Goal: Task Accomplishment & Management: Use online tool/utility

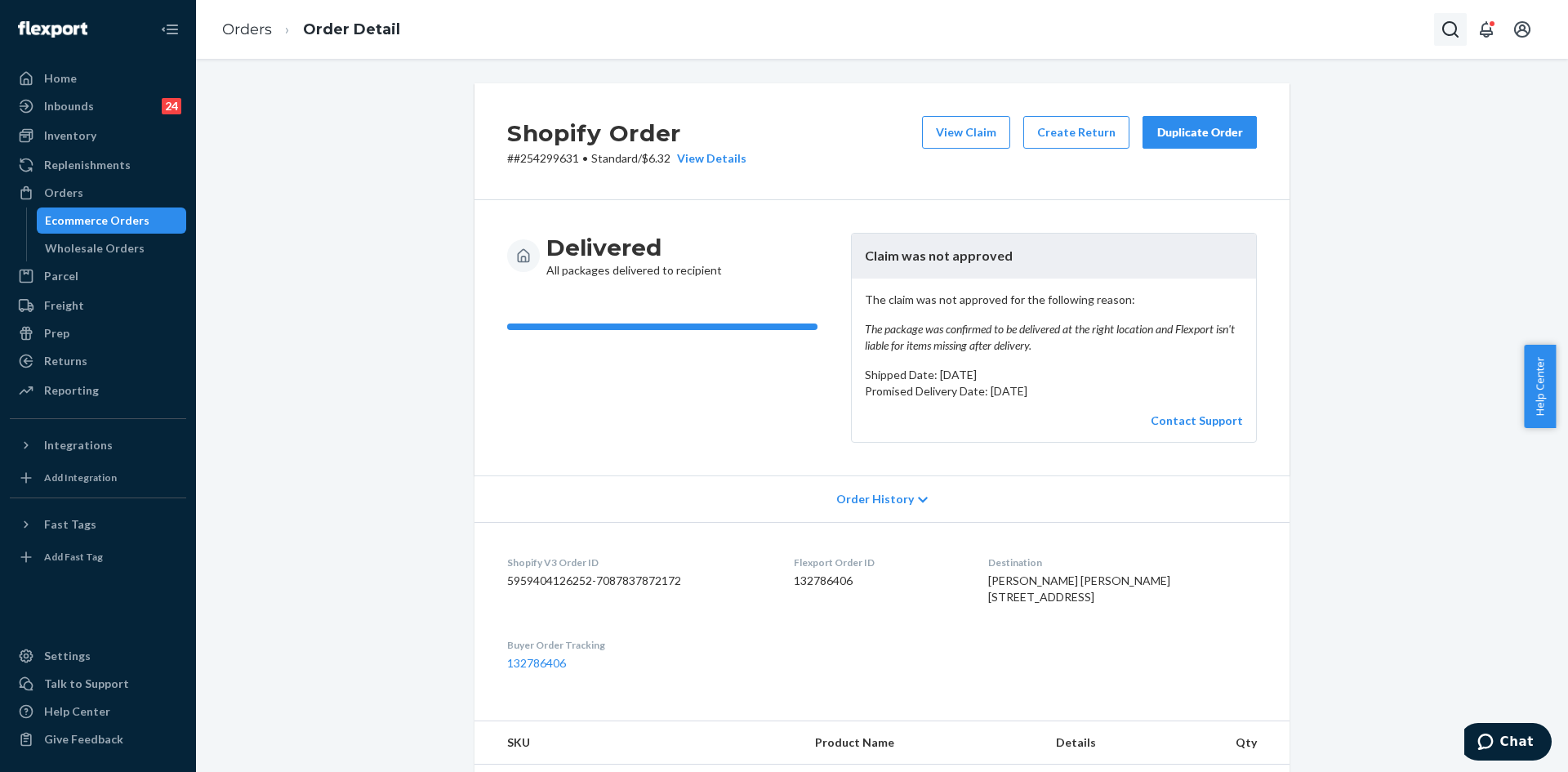
click at [1447, 32] on icon "Open Search Box" at bounding box center [1450, 30] width 20 height 20
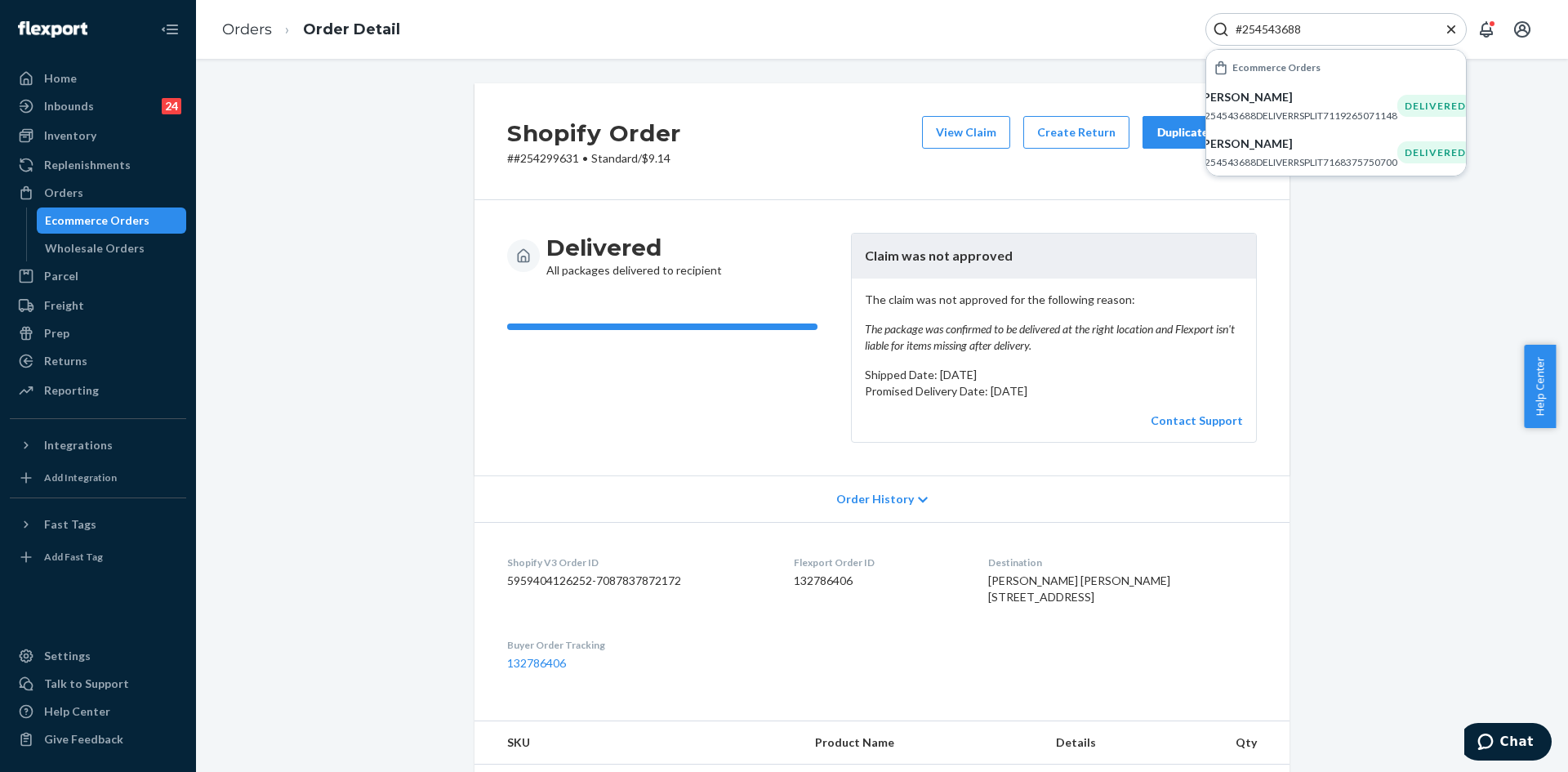
type input "#254543688"
click at [1319, 125] on li "[PERSON_NAME] #254543688DELIVERRSPLIT7119265071148 DELIVERED" at bounding box center [1335, 106] width 260 height 47
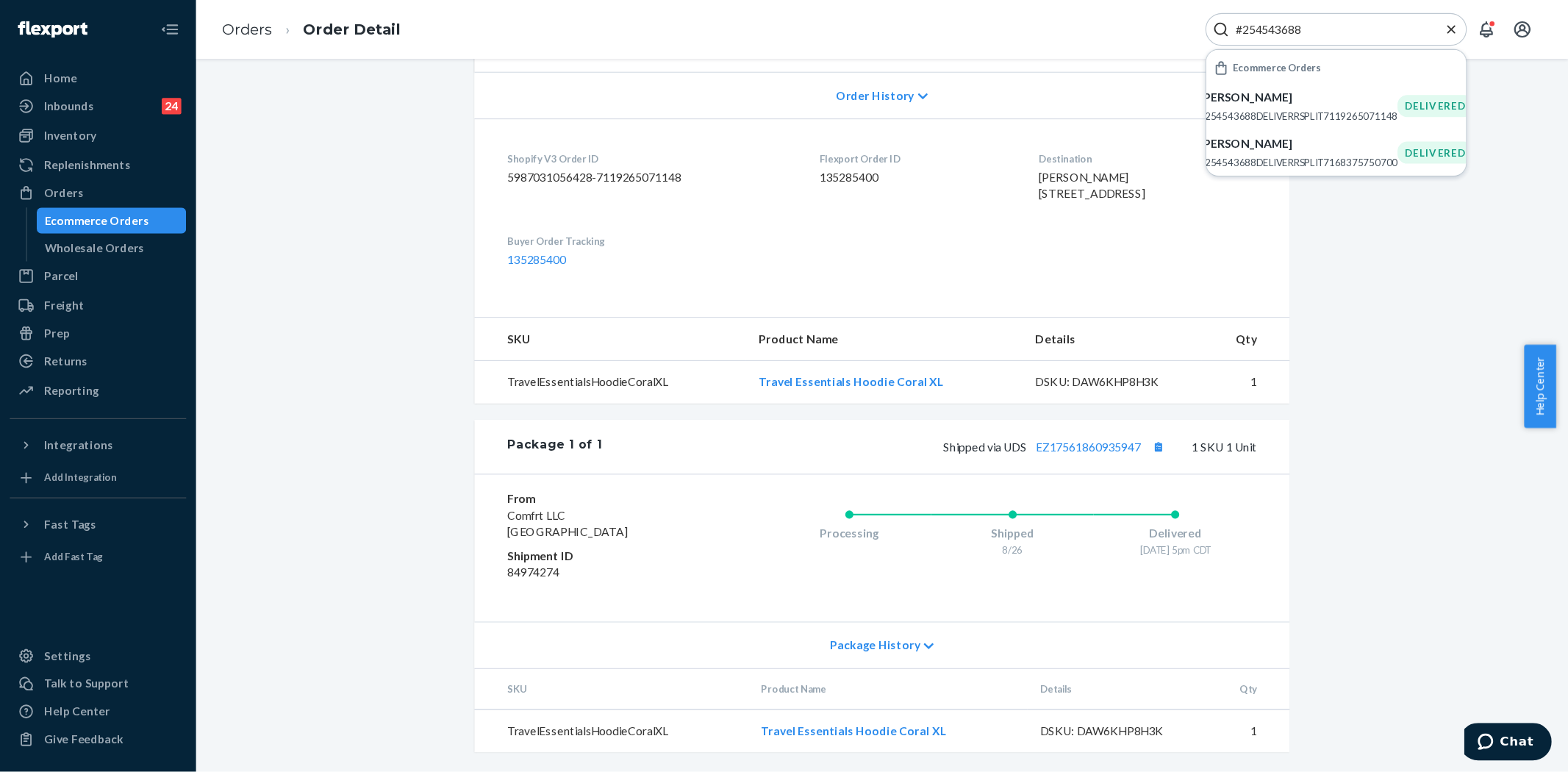
scroll to position [25, 0]
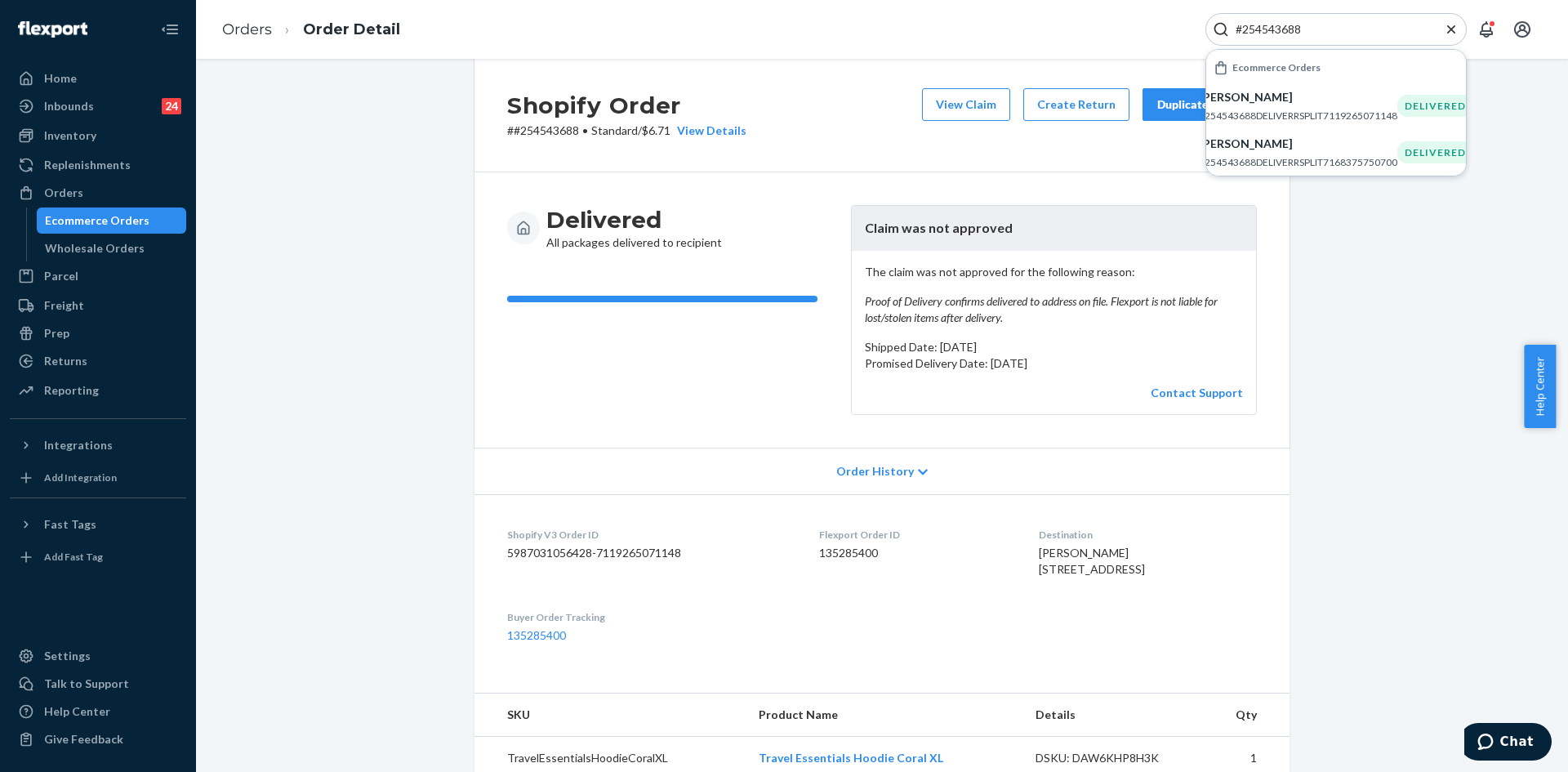
click at [1450, 21] on icon "Close Search" at bounding box center [1451, 29] width 16 height 16
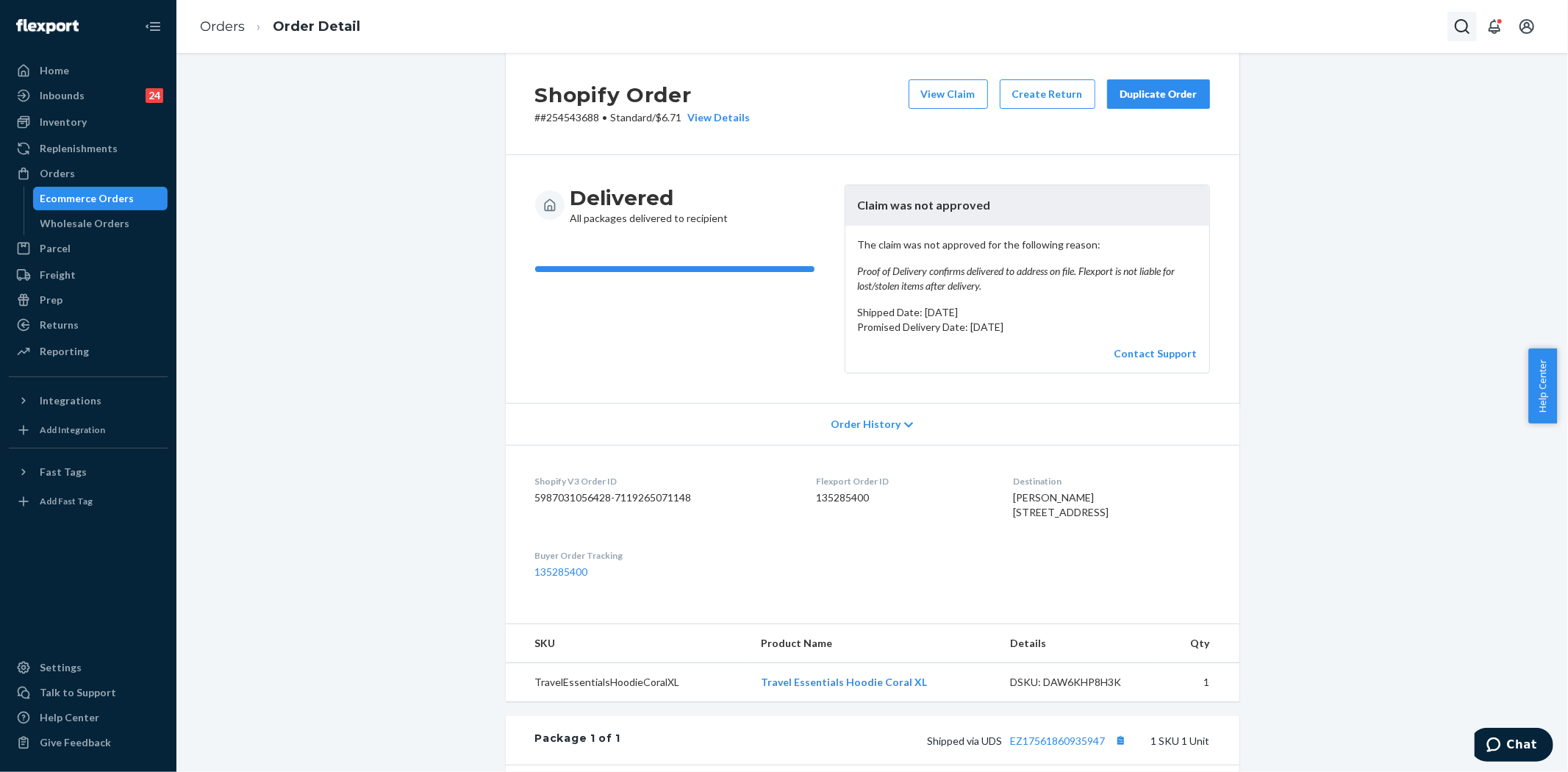
click at [1411, 30] on icon "Open Search Box" at bounding box center [1462, 27] width 18 height 18
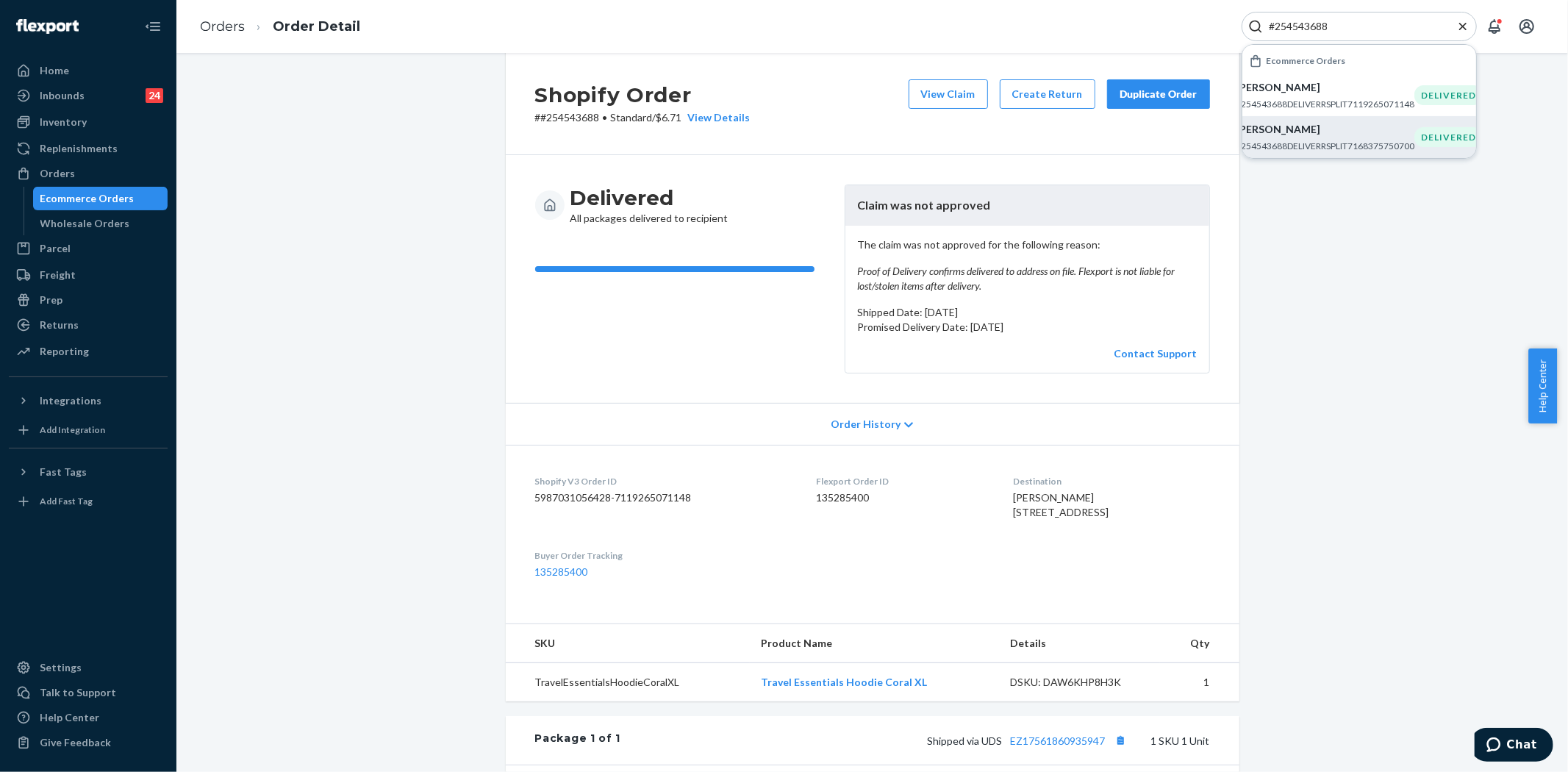
type input "#254543688"
click at [1314, 131] on p "[PERSON_NAME]" at bounding box center [1324, 129] width 179 height 14
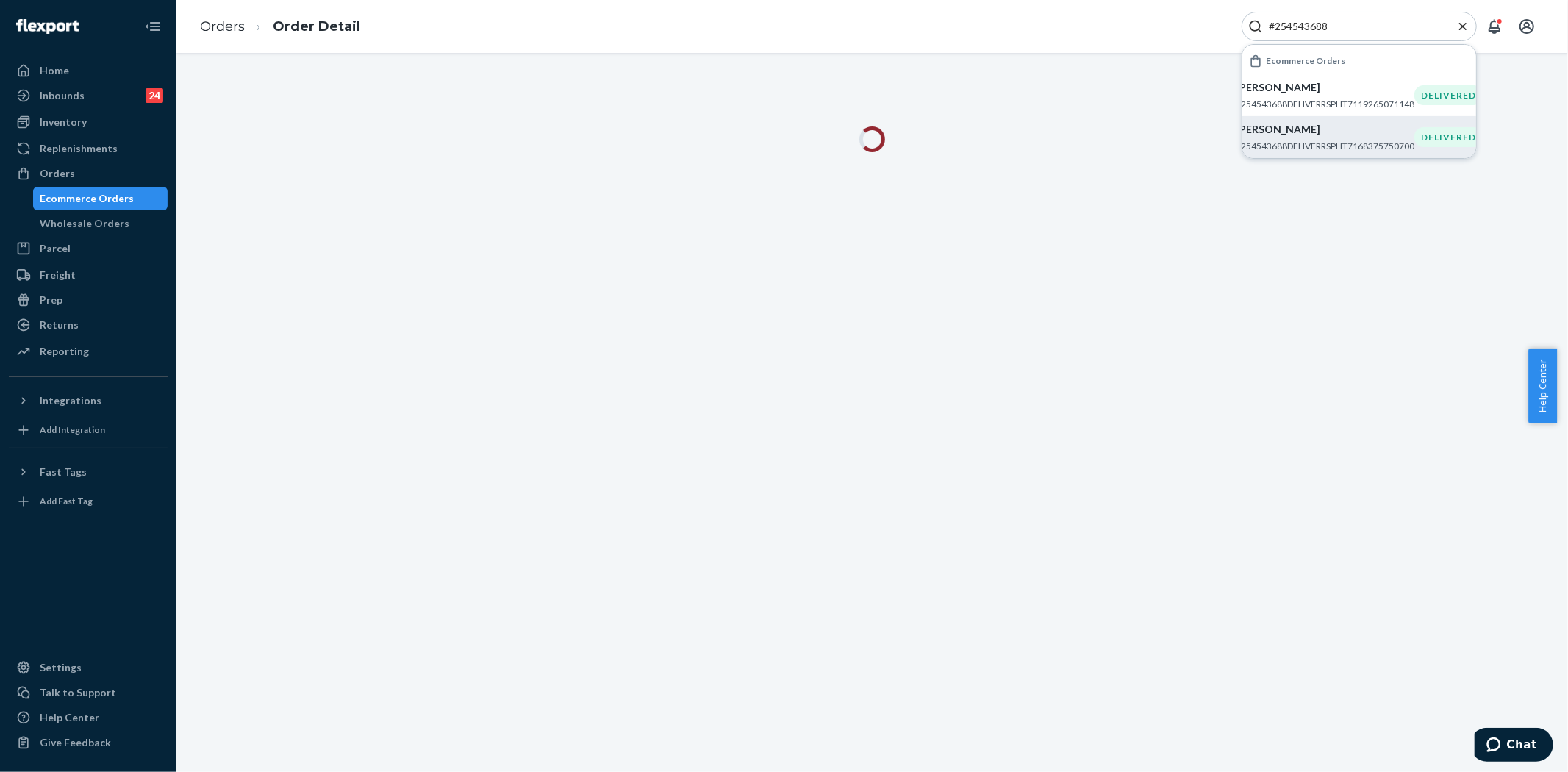
click at [1411, 27] on icon "Close Search" at bounding box center [1463, 26] width 14 height 14
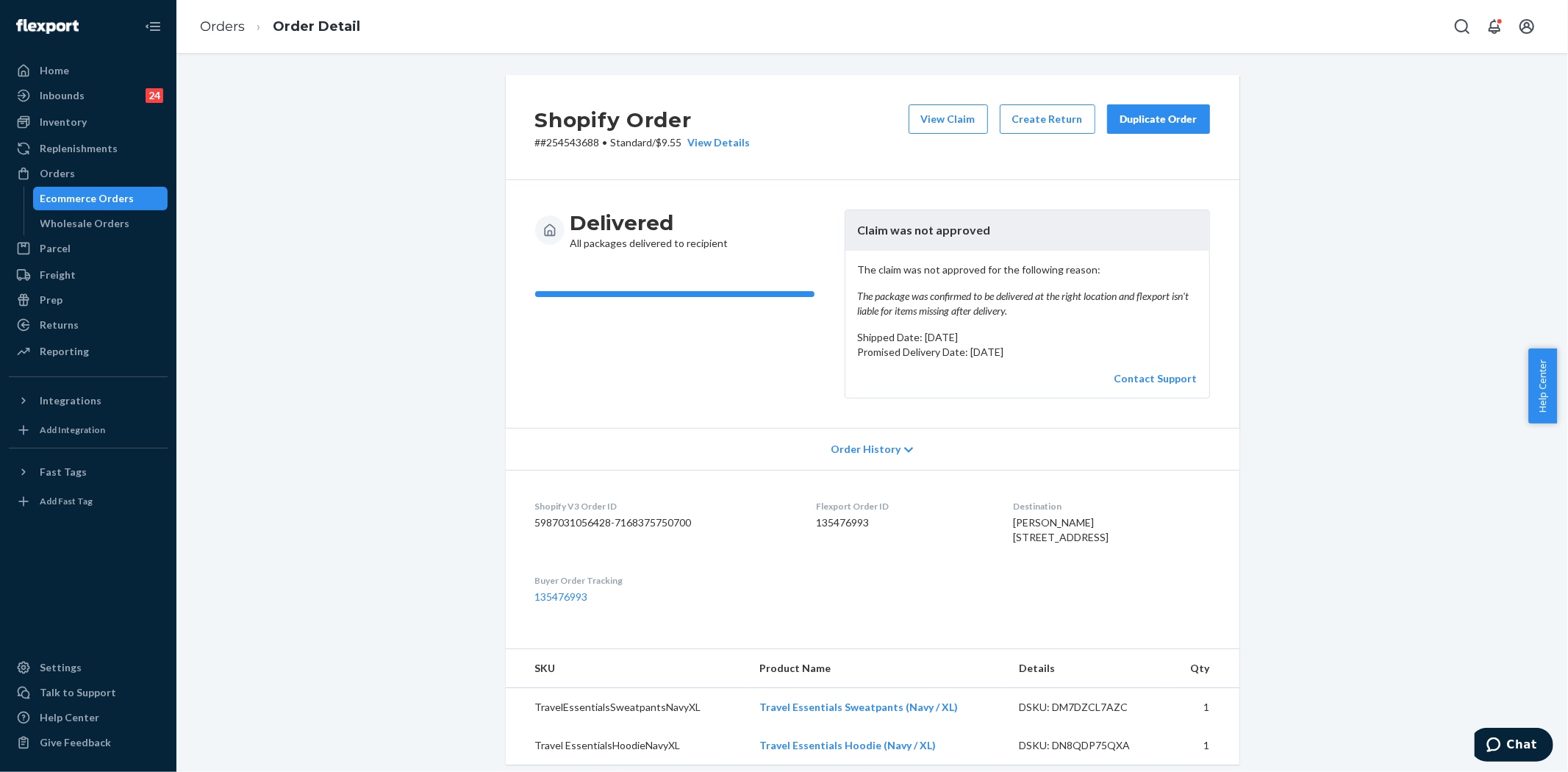
click at [1146, 126] on div "Duplicate Order" at bounding box center [1158, 119] width 78 height 14
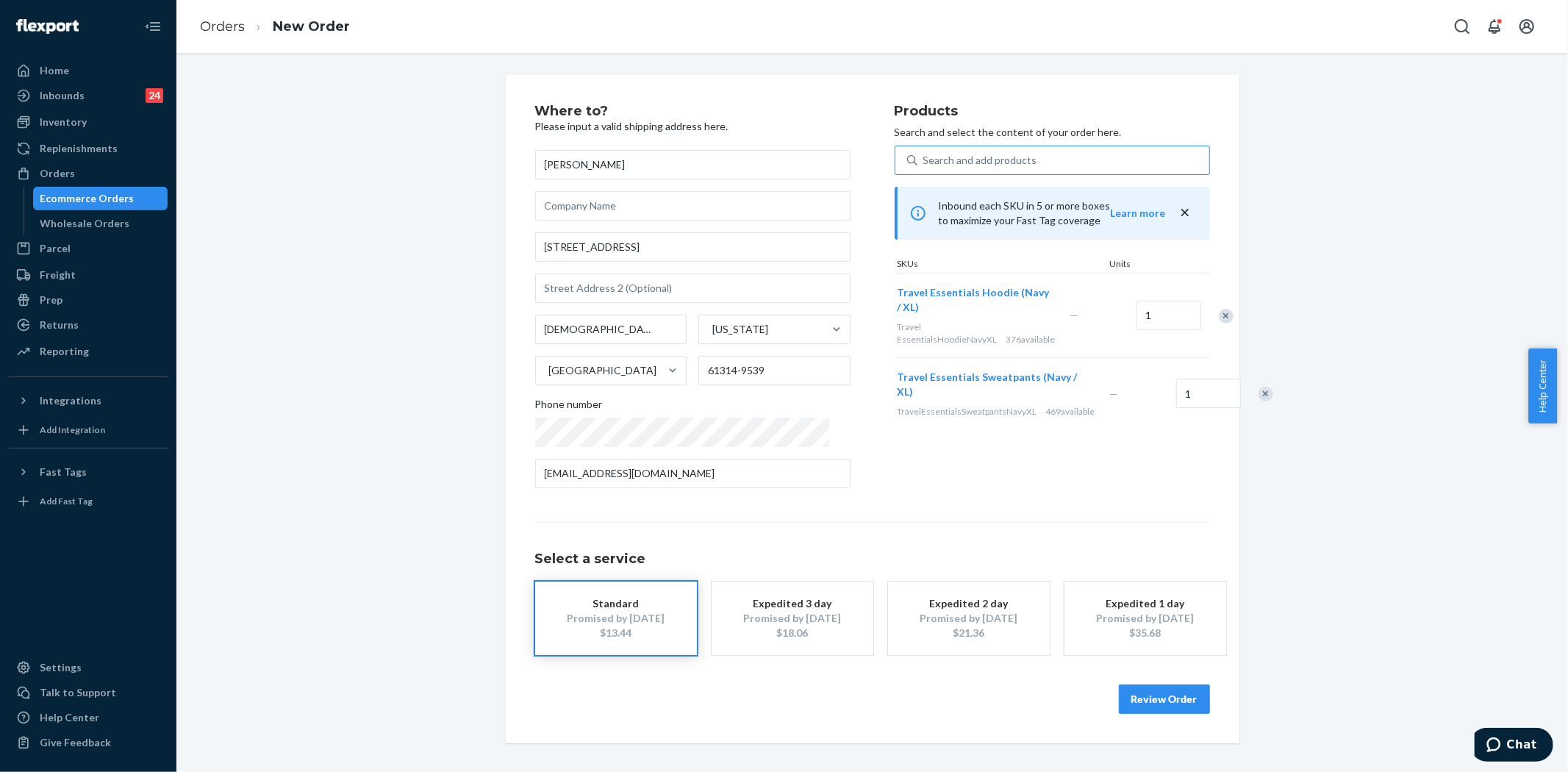
click at [1107, 155] on div "Search and add products" at bounding box center [1063, 160] width 292 height 26
click at [925, 155] on input "Search and add products" at bounding box center [925, 160] width 2 height 14
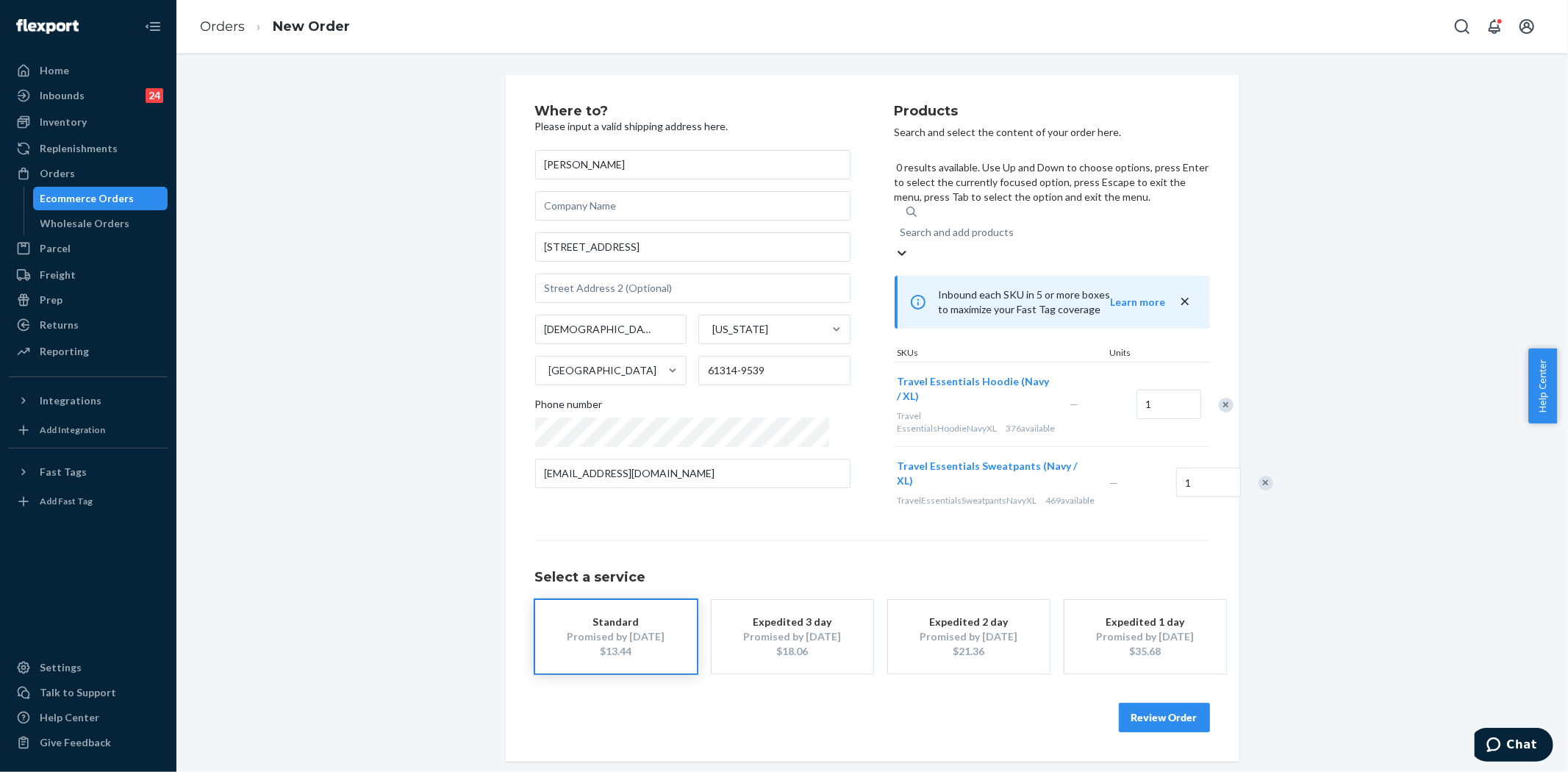
paste input "Travel Essentials Hoodie™ - Pre-Order Coral / XL"
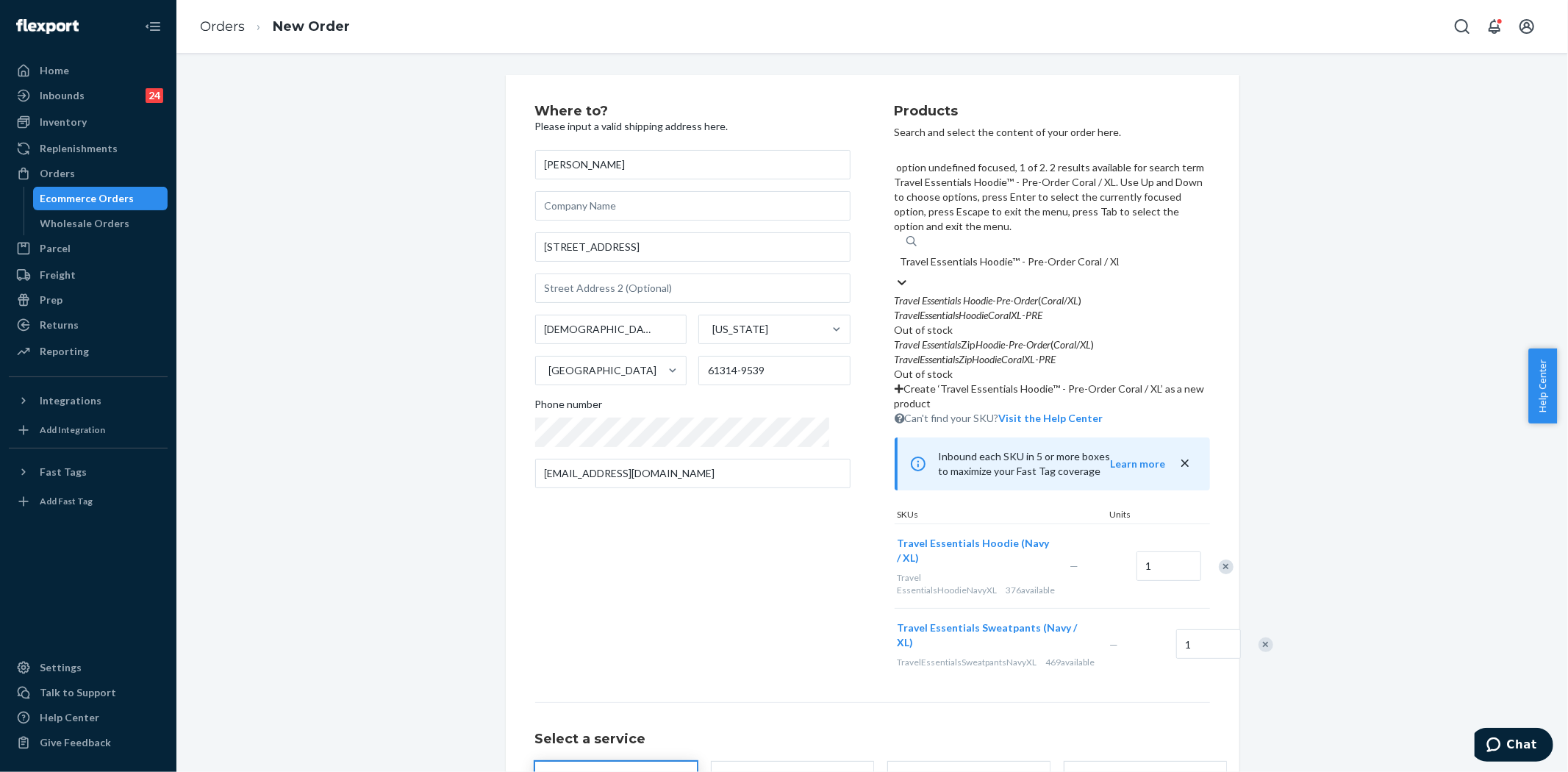
click at [1033, 308] on div "TravelEssentialsHoodieCoralXL - PRE" at bounding box center [1052, 315] width 315 height 14
click at [1033, 254] on input "Travel Essentials Hoodie™ - Pre-Order Coral / XL" at bounding box center [1009, 262] width 218 height 14
click at [1121, 293] on div "Travel Essentials Hoodie - Pre - Order ( Coral / XL )" at bounding box center [1052, 300] width 315 height 14
click at [1119, 254] on input "Travel Essentials Hoodie™ - Pre-Order Coral / XL" at bounding box center [1009, 262] width 218 height 14
click at [1121, 293] on div "Travel Essentials Hoodie - Pre - Order ( Coral / XL )" at bounding box center [1052, 300] width 315 height 14
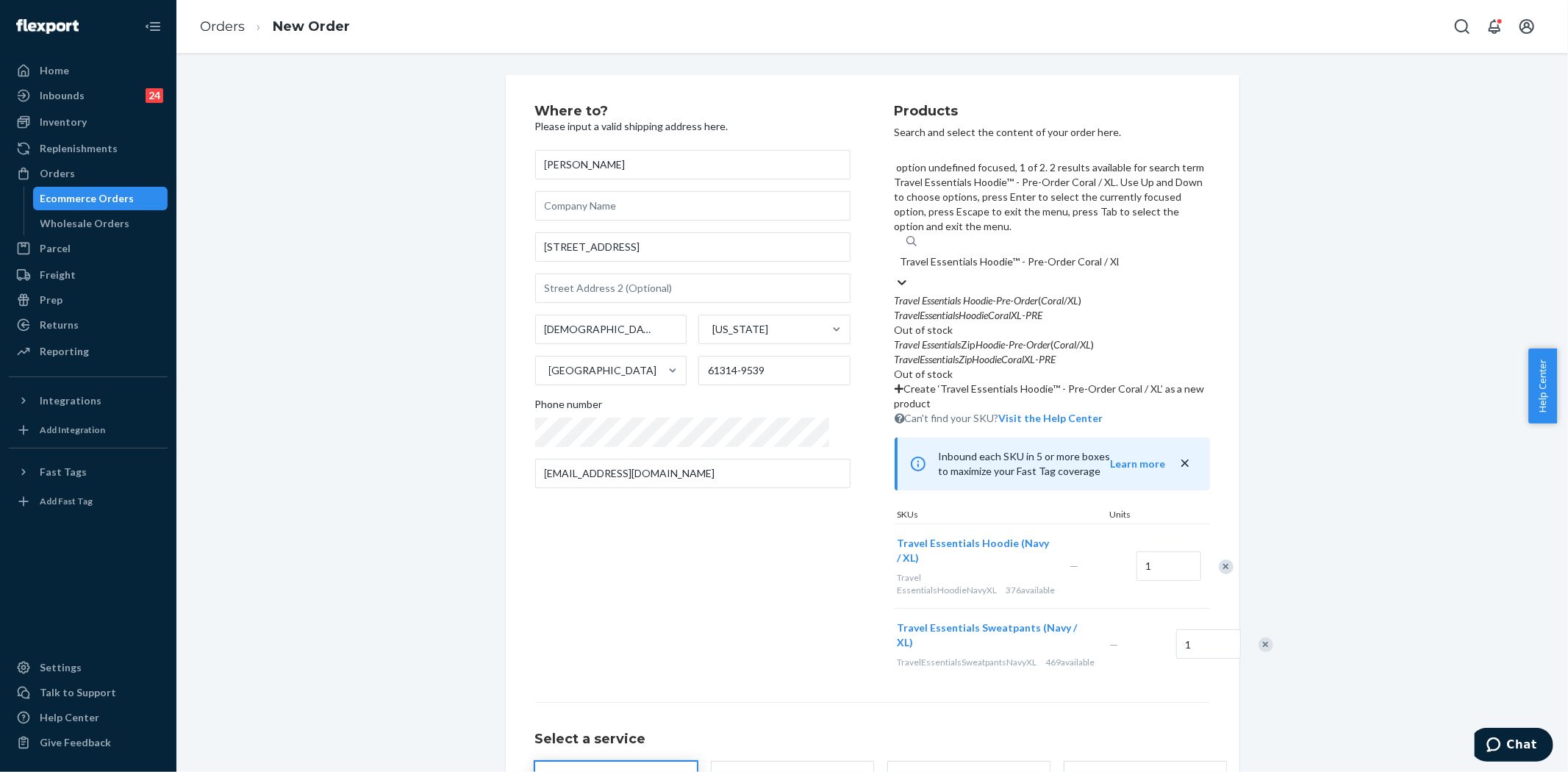
click at [1119, 254] on input "Travel Essentials Hoodie™ - Pre-Order Coral / XL" at bounding box center [1009, 262] width 218 height 14
drag, startPoint x: 1015, startPoint y: 158, endPoint x: 1066, endPoint y: 162, distance: 51.2
click at [1066, 254] on input "Travel Essentials Hoodie™ - Pre-Order Coral / XL" at bounding box center [1009, 262] width 218 height 14
type input "Travel Essentials Hoodie™ Coral / XL"
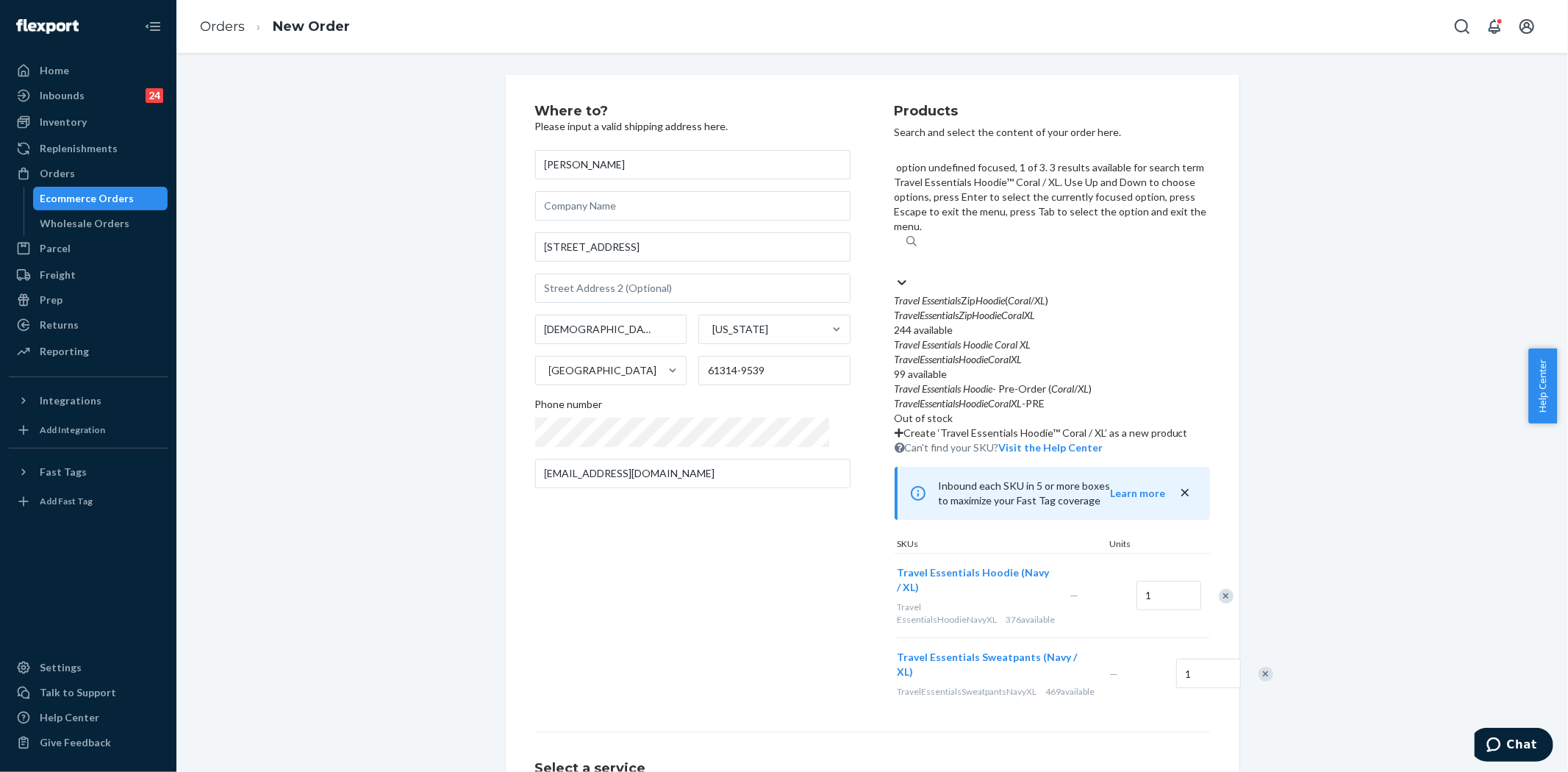
click at [1093, 249] on div "Travel Essentials Hoodie™ Coral / XL" at bounding box center [1052, 262] width 315 height 26
click at [1067, 254] on input "option undefined focused, 1 of 3. 3 results available for search term Travel Es…" at bounding box center [983, 262] width 166 height 14
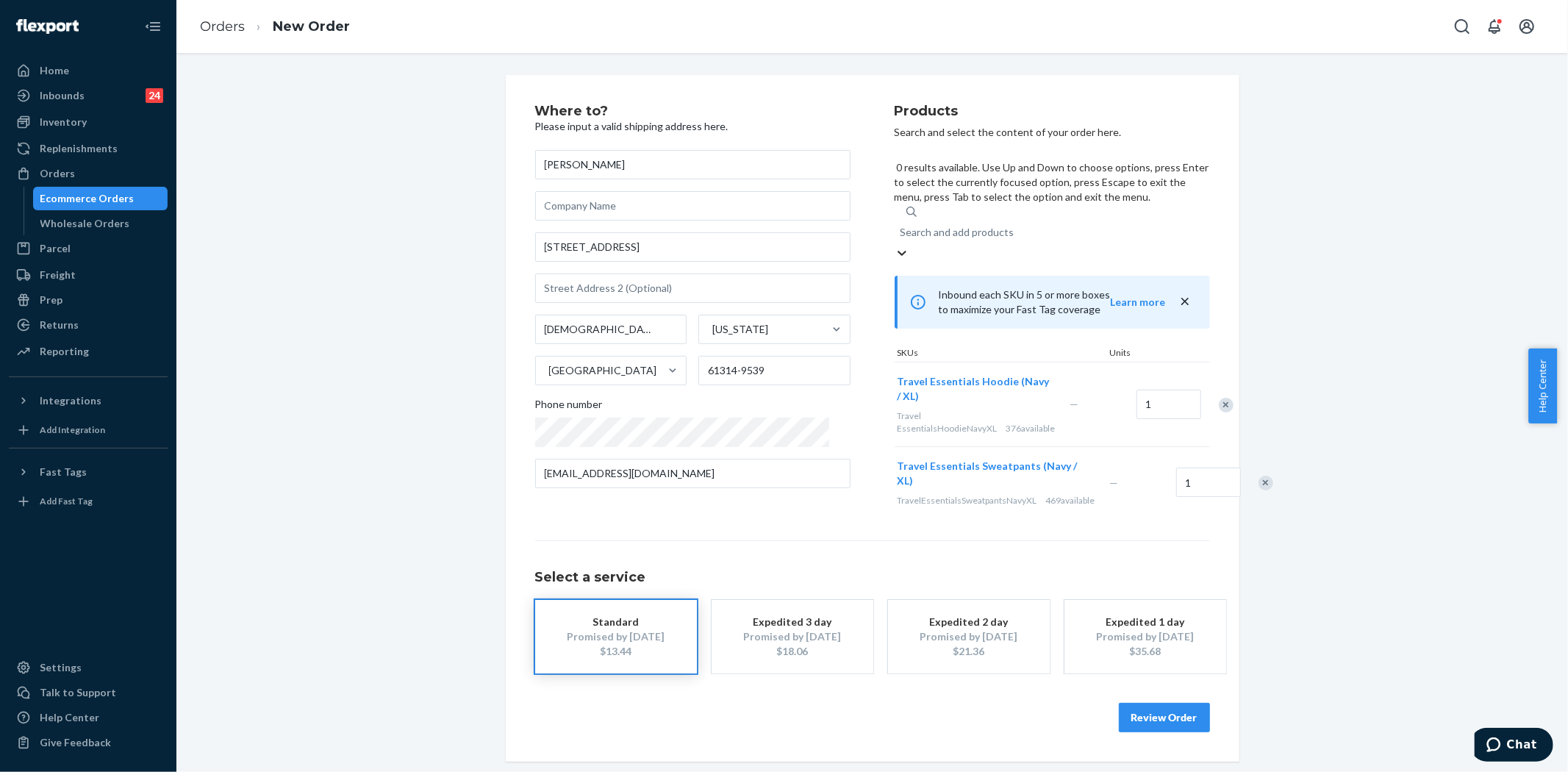
click at [1081, 219] on div "Search and add products" at bounding box center [1052, 232] width 315 height 26
click at [902, 225] on input "0 results available. Use Up and Down to choose options, press Enter to select t…" at bounding box center [901, 232] width 2 height 14
paste input "Travel Essentials Hoodie™ - Pre-Order Coral / XL"
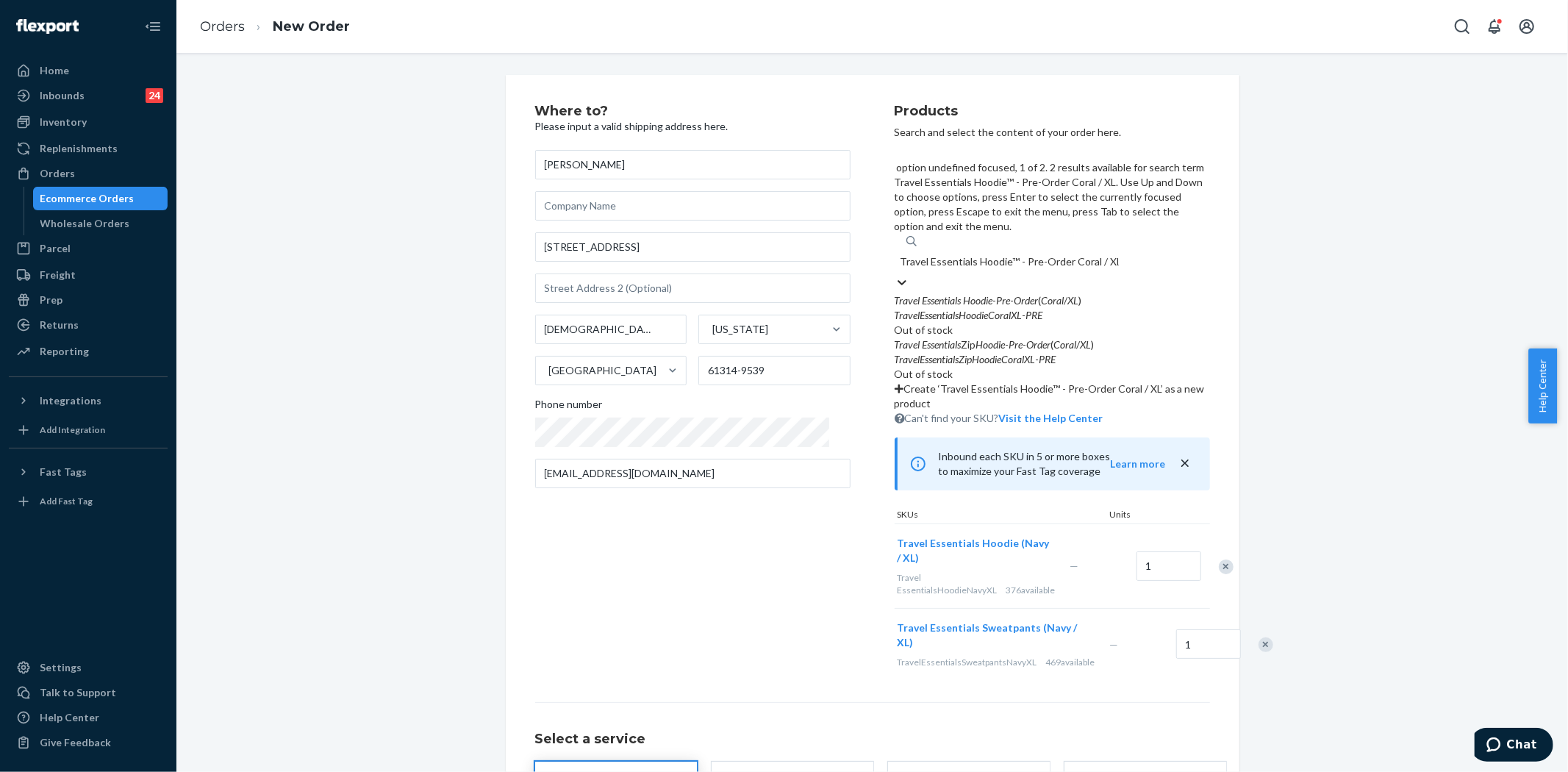
drag, startPoint x: 1015, startPoint y: 155, endPoint x: 1066, endPoint y: 159, distance: 51.2
click at [1066, 254] on input "Travel Essentials Hoodie™ - Pre-Order Coral / XL" at bounding box center [1009, 262] width 218 height 14
type input "Travel Essentials Hoodie™ Coral / XL"
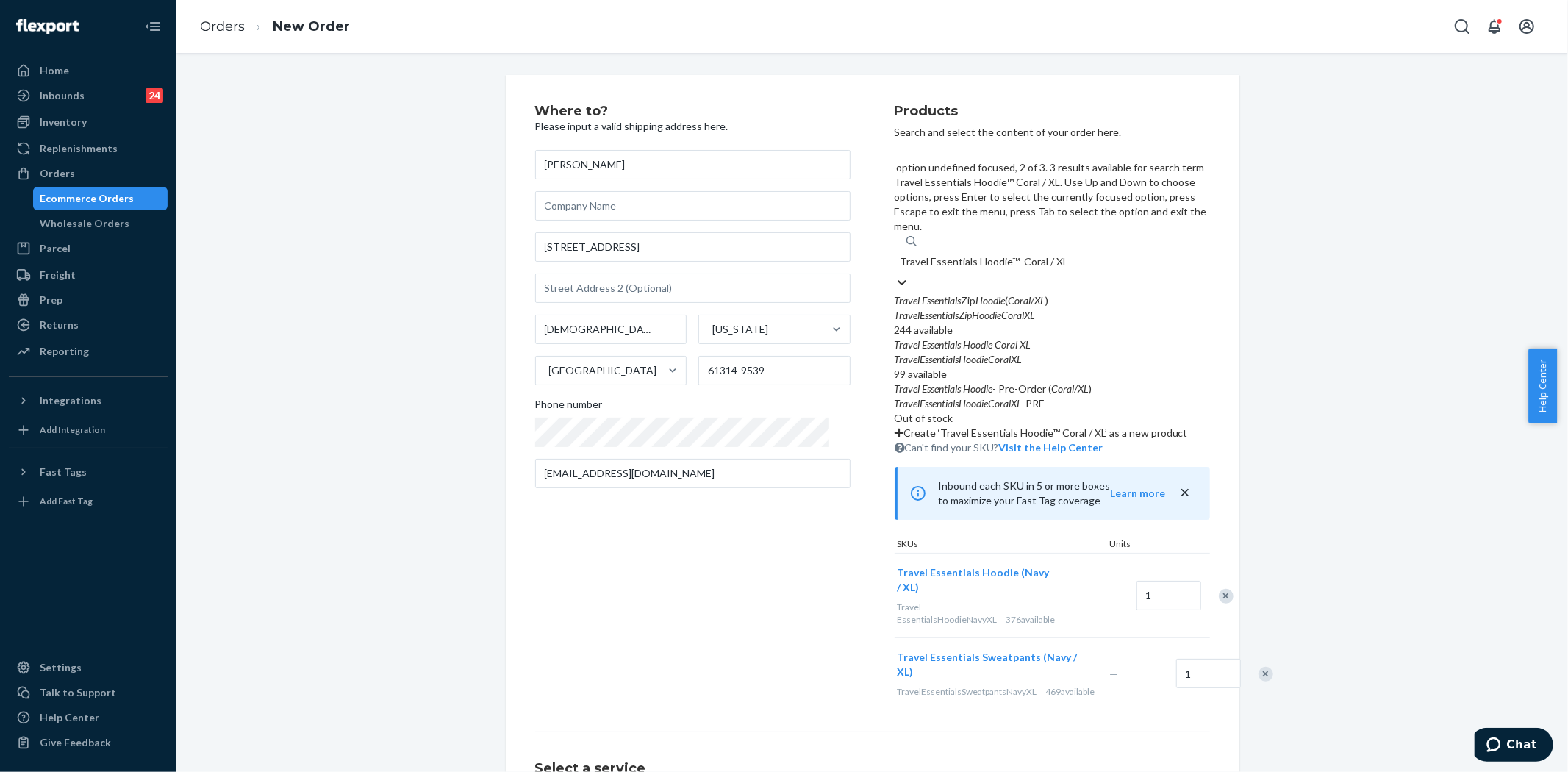
click at [1177, 367] on div "99 available" at bounding box center [1052, 374] width 315 height 14
click at [1067, 254] on input "Travel Essentials Hoodie™ Coral / XL" at bounding box center [983, 262] width 166 height 14
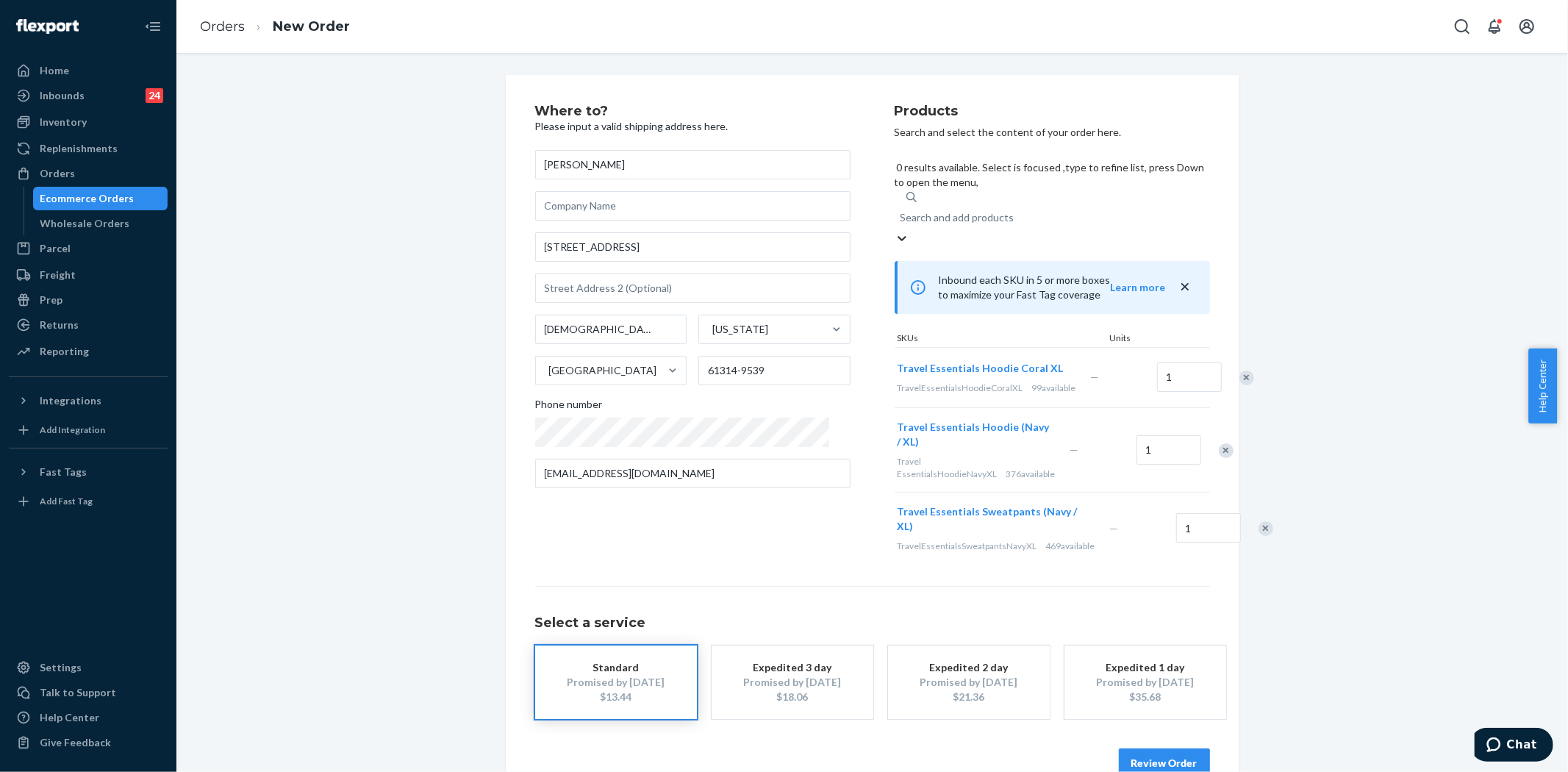
click at [1332, 203] on div "Where to? Please input a valid shipping address here. [PERSON_NAME] [STREET_ADD…" at bounding box center [873, 440] width 1369 height 732
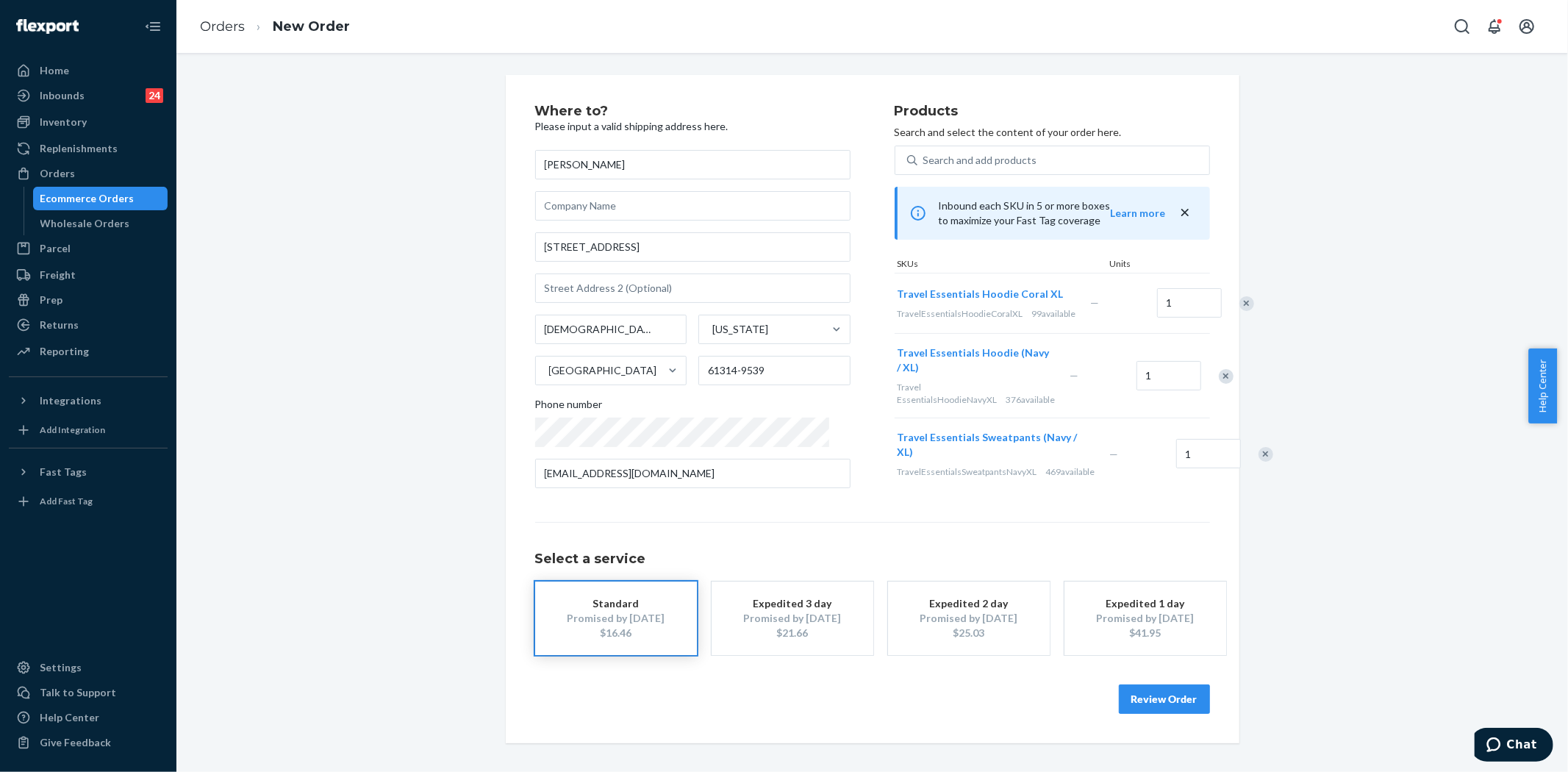
click at [1134, 694] on button "Review Order" at bounding box center [1164, 699] width 91 height 30
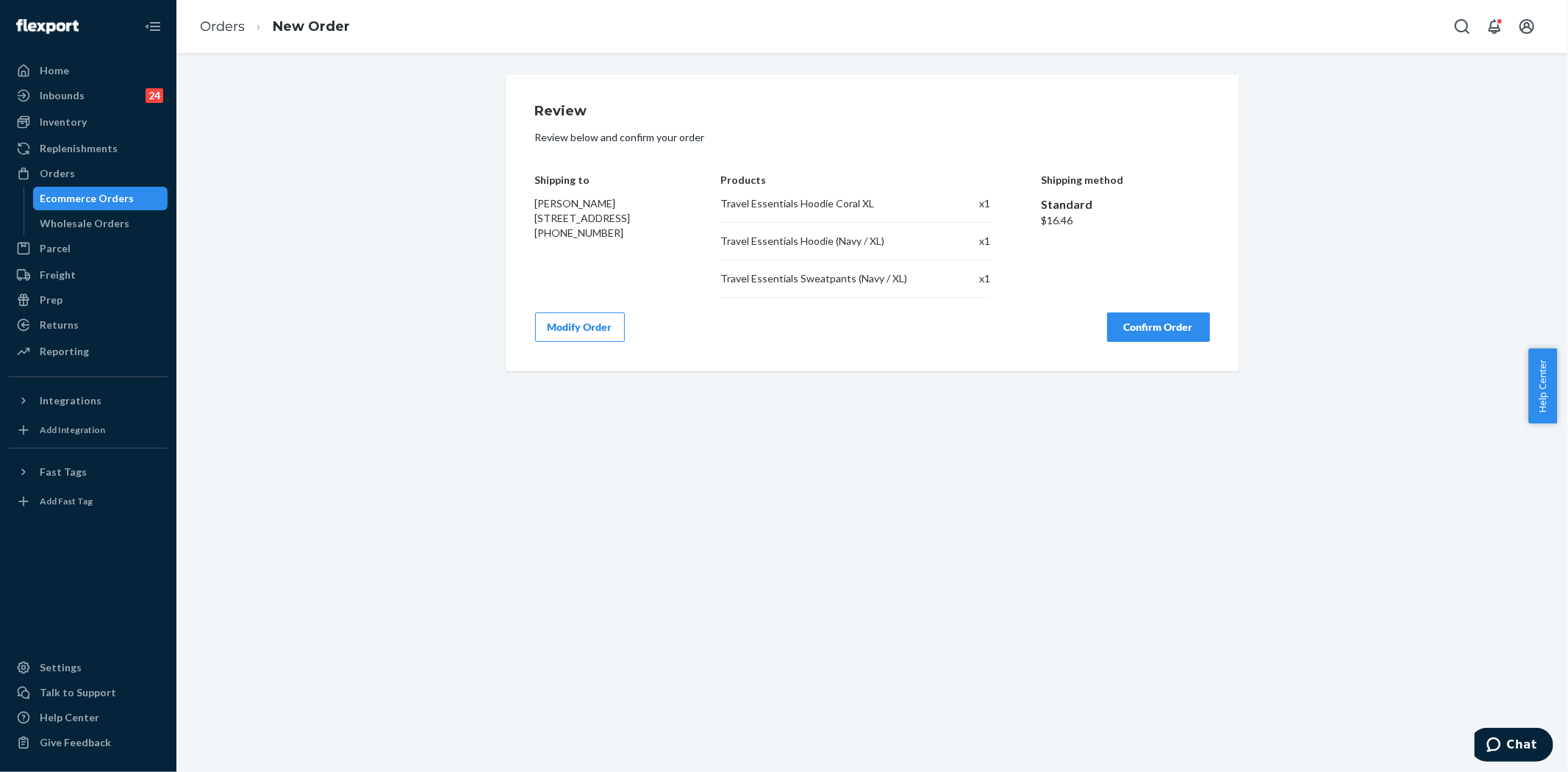
click at [1173, 334] on button "Confirm Order" at bounding box center [1158, 327] width 103 height 30
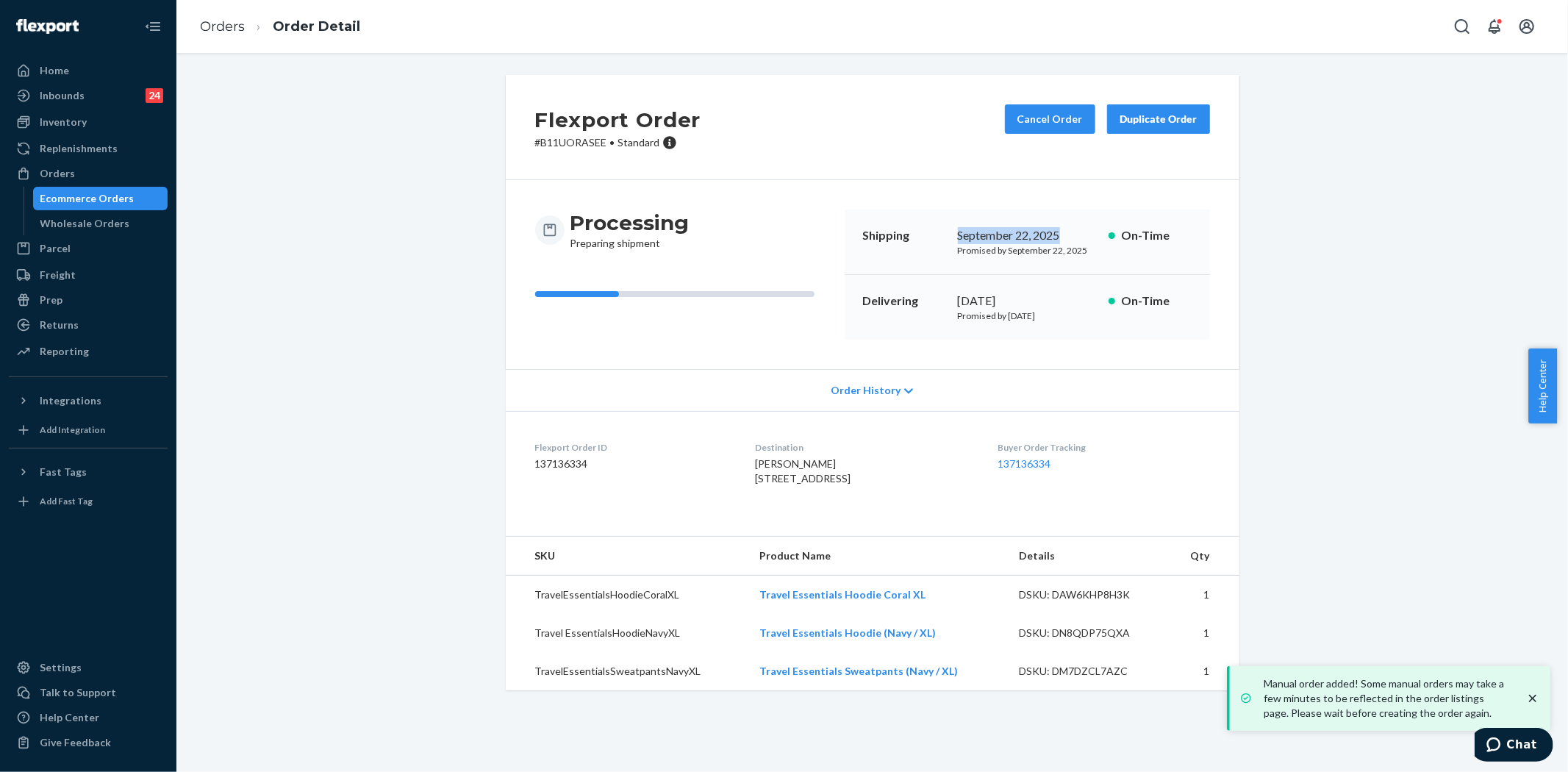
copy div "September 22, 2025"
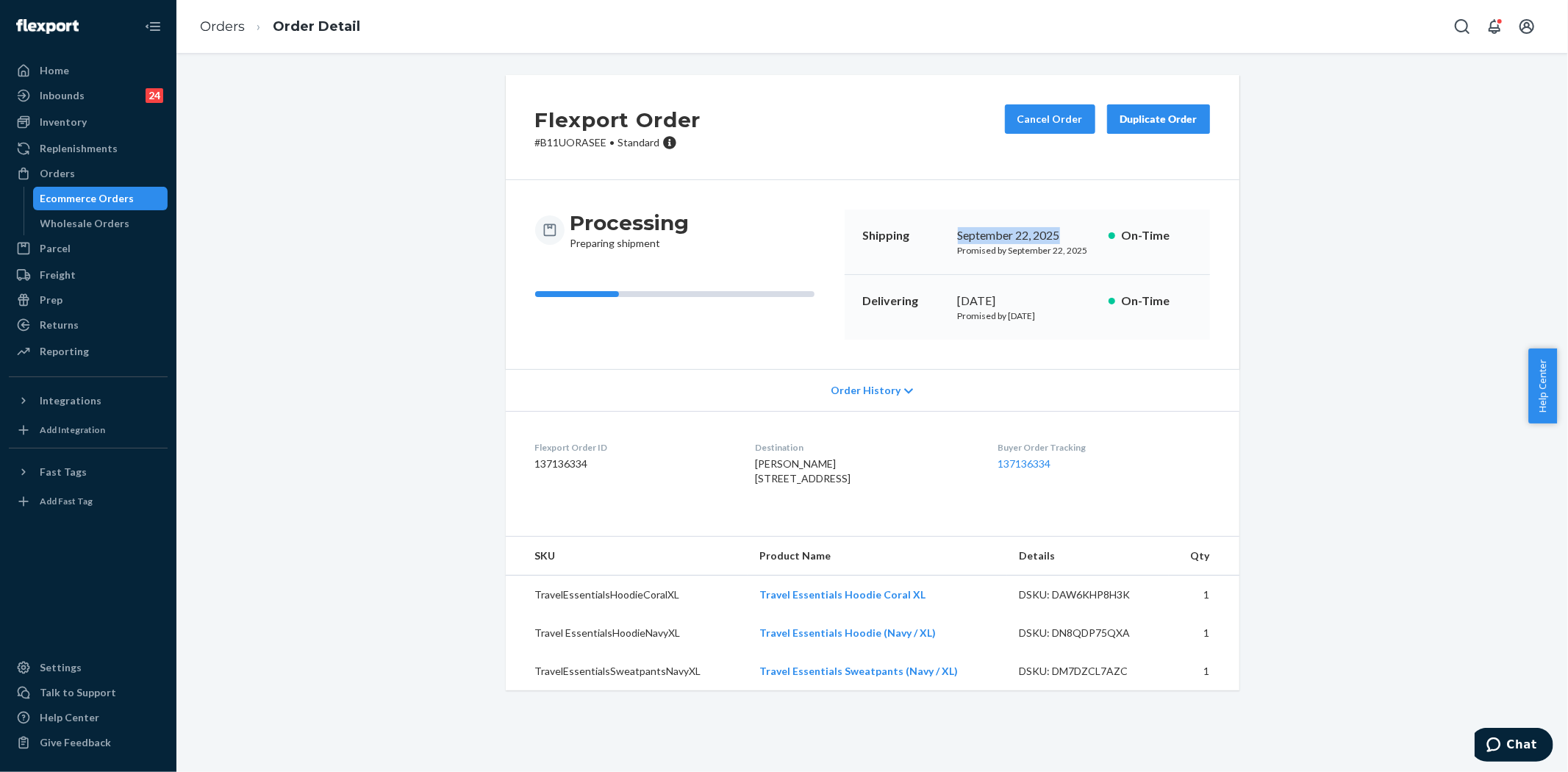
drag, startPoint x: 950, startPoint y: 236, endPoint x: 1061, endPoint y: 236, distance: 111.0
click at [1061, 236] on div "Shipping [DATE] Promised by [DATE] On-Time" at bounding box center [1027, 242] width 366 height 66
copy div "[DATE]"
drag, startPoint x: 952, startPoint y: 297, endPoint x: 1049, endPoint y: 297, distance: 97.0
click at [1049, 297] on div "[DATE]" at bounding box center [1027, 301] width 139 height 17
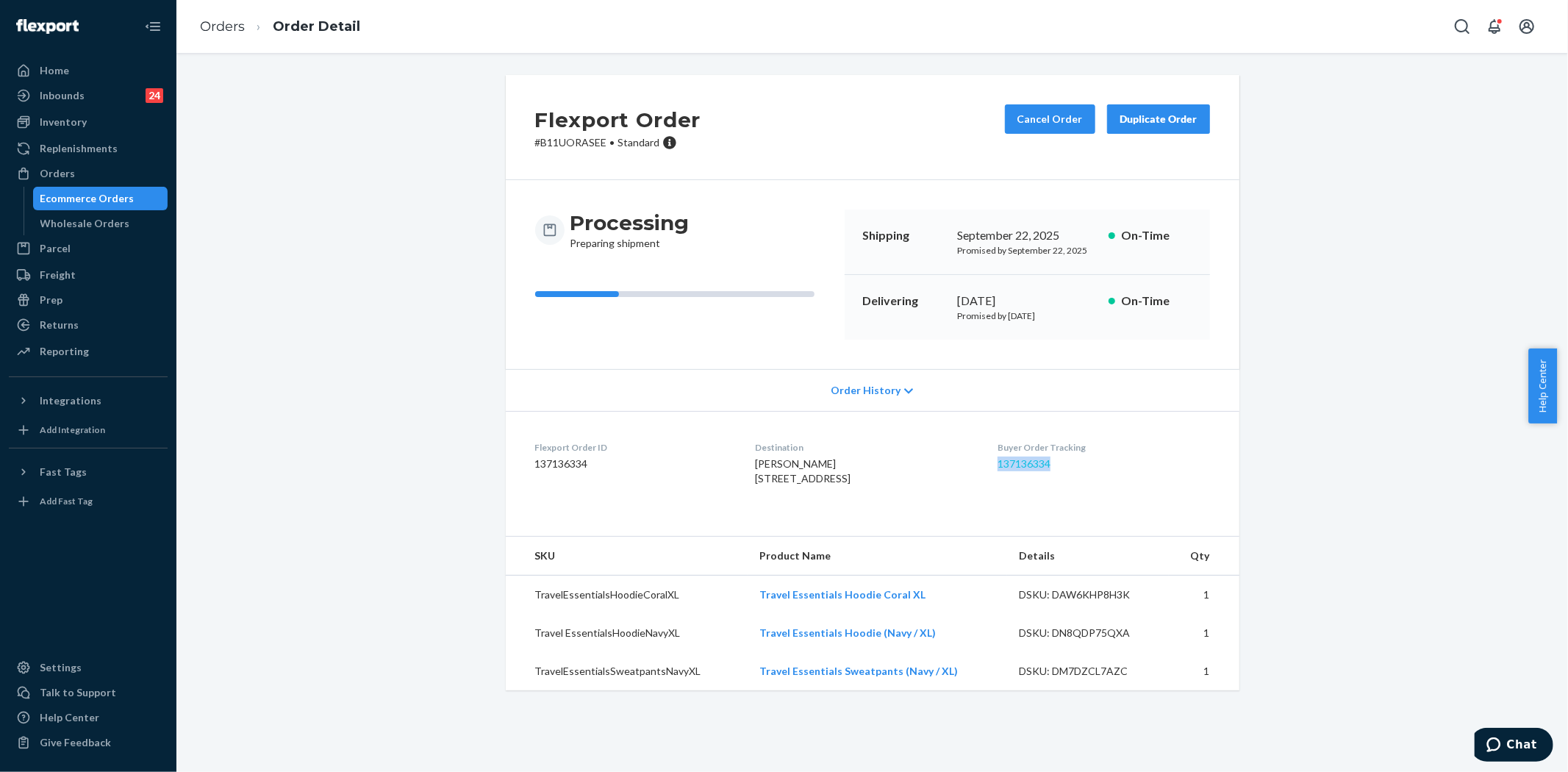
copy link "137136334"
drag, startPoint x: 989, startPoint y: 459, endPoint x: 1079, endPoint y: 455, distance: 90.1
click at [1048, 458] on dl "Flexport Order ID 137136334 Destination [PERSON_NAME] [STREET_ADDRESS] US Buyer…" at bounding box center [873, 466] width 733 height 111
copy link "ssentials Hoodie Coral XL"
copy link "Travel Essentials Hoodie Coral XL"
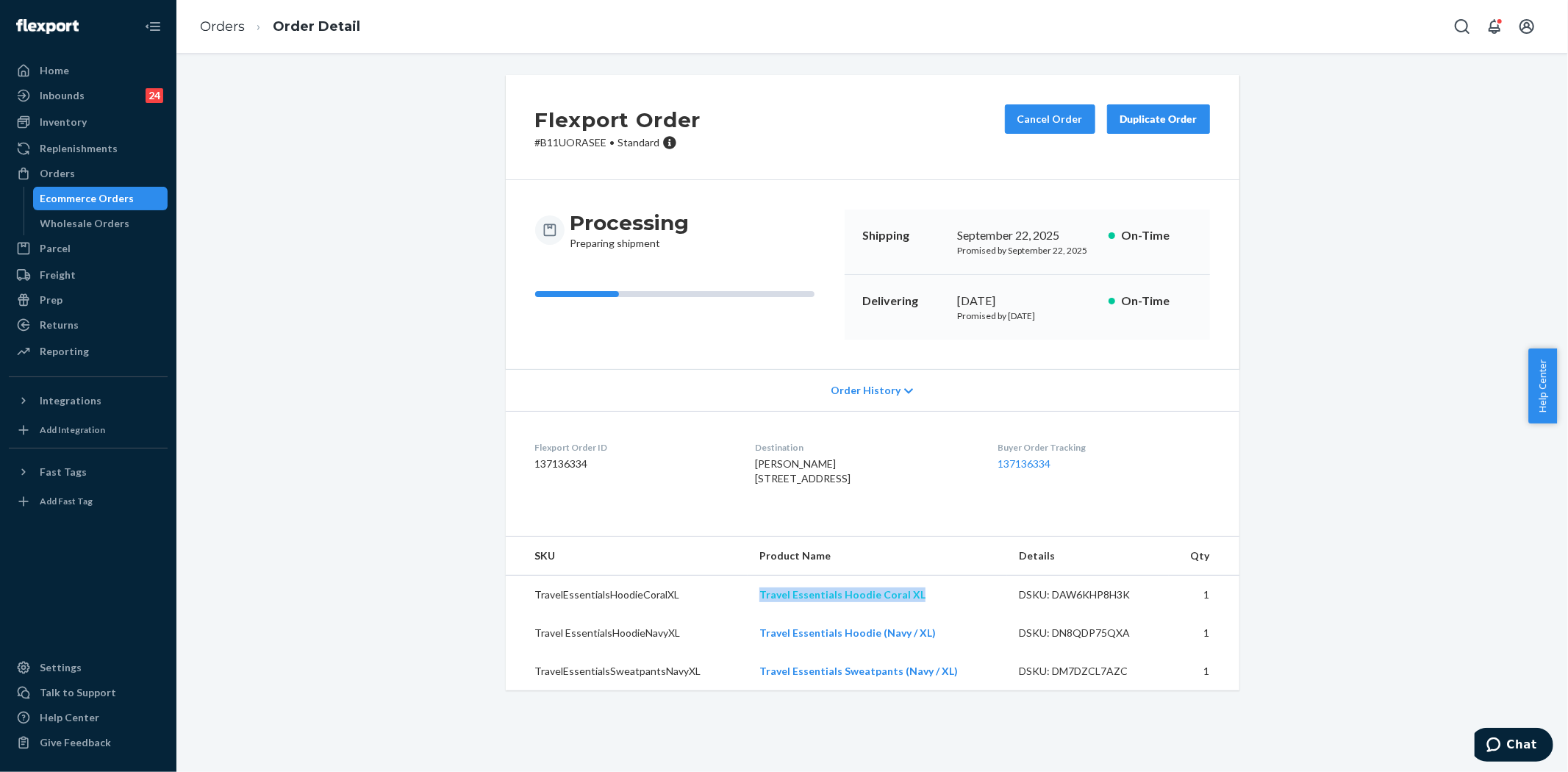
drag, startPoint x: 919, startPoint y: 623, endPoint x: 760, endPoint y: 619, distance: 159.1
click at [760, 615] on td "Travel Essentials Hoodie Coral XL" at bounding box center [877, 595] width 260 height 39
copy link "ravel Essentials Hoodie Coral XL"
click at [916, 615] on td "Travel Essentials Hoodie Coral XL" at bounding box center [877, 595] width 260 height 39
copy link "vel Essentials Hoodie Coral XL"
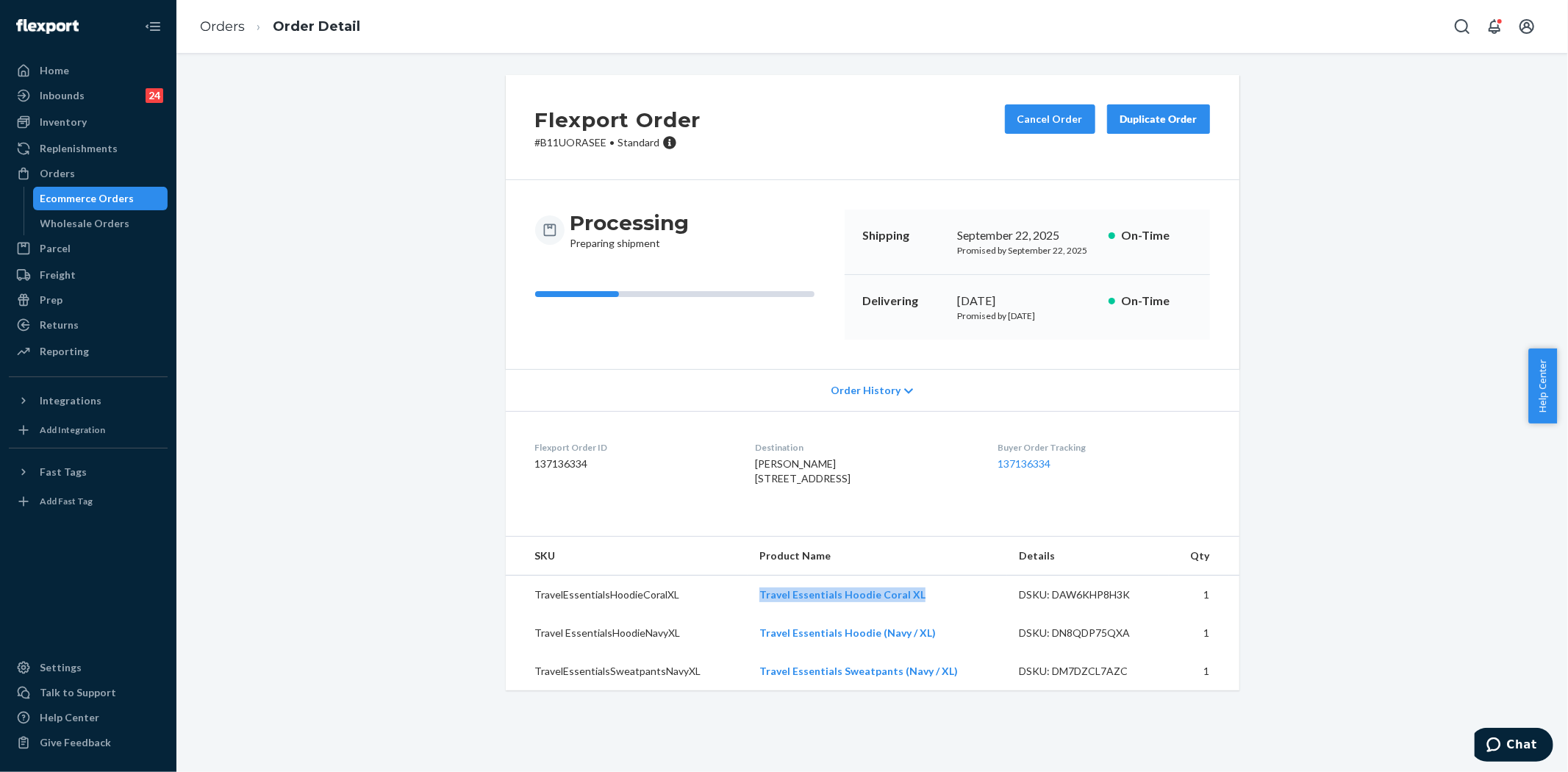
copy link "Travel Essentials Hoodie Coral XL"
drag, startPoint x: 899, startPoint y: 620, endPoint x: 777, endPoint y: 619, distance: 122.0
click at [759, 615] on td "Travel Essentials Hoodie Coral XL" at bounding box center [877, 595] width 260 height 39
copy tr "Travel Essentials Hoodie (Navy / XL)"
drag, startPoint x: 927, startPoint y: 657, endPoint x: 807, endPoint y: 644, distance: 120.7
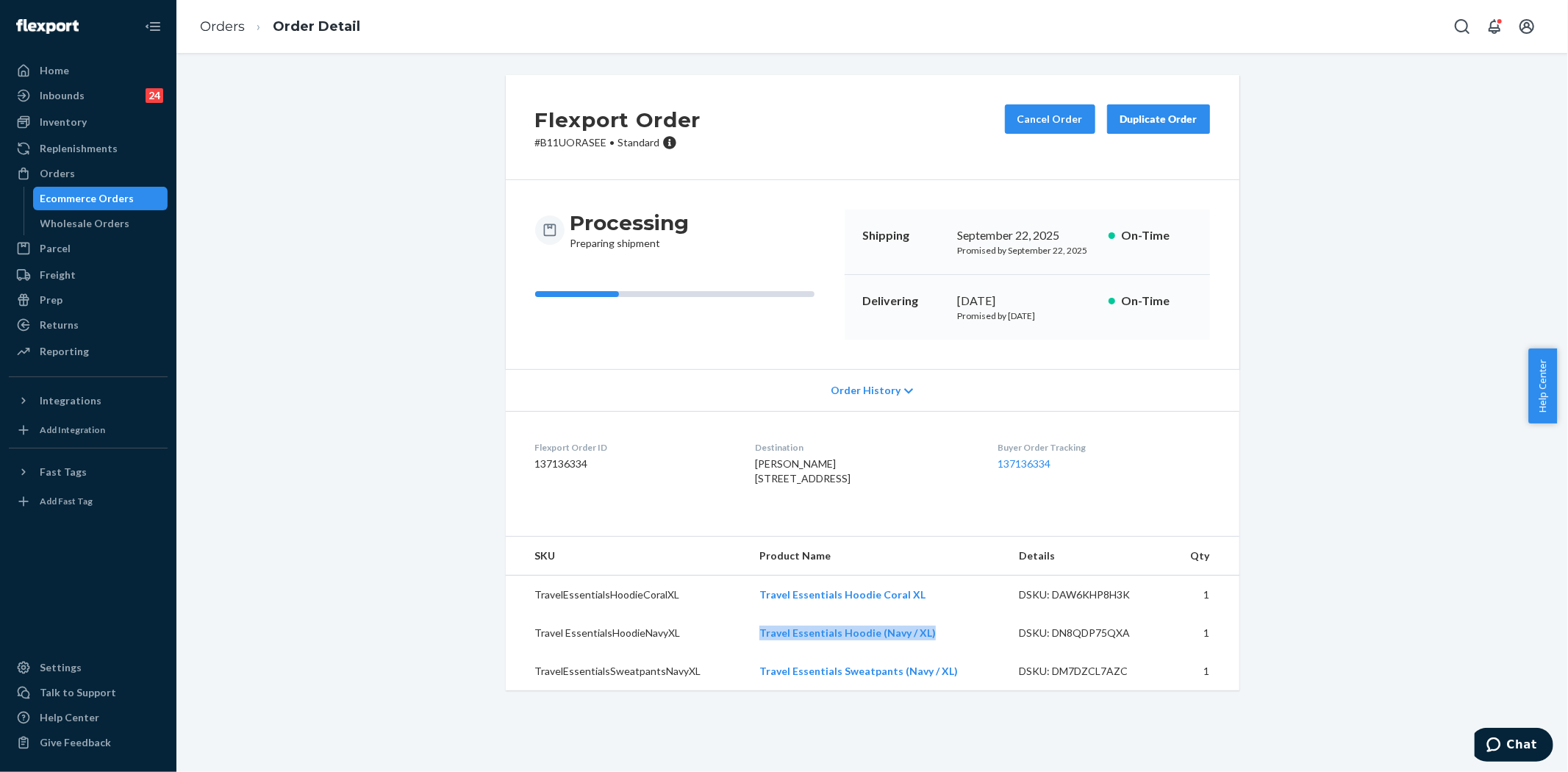
click at [738, 652] on tr "Travel EssentialsHoodieNavyXL Travel Essentials Hoodie (Navy / XL) DSKU: DN8QDP…" at bounding box center [873, 633] width 733 height 39
click at [968, 486] on div "[PERSON_NAME] [STREET_ADDRESS]" at bounding box center [864, 471] width 219 height 30
copy tr "Travel Essentials Hoodie (Navy / XL)"
drag, startPoint x: 931, startPoint y: 663, endPoint x: 781, endPoint y: 663, distance: 150.0
click at [762, 652] on td "Travel Essentials Hoodie (Navy / XL)" at bounding box center [877, 633] width 260 height 39
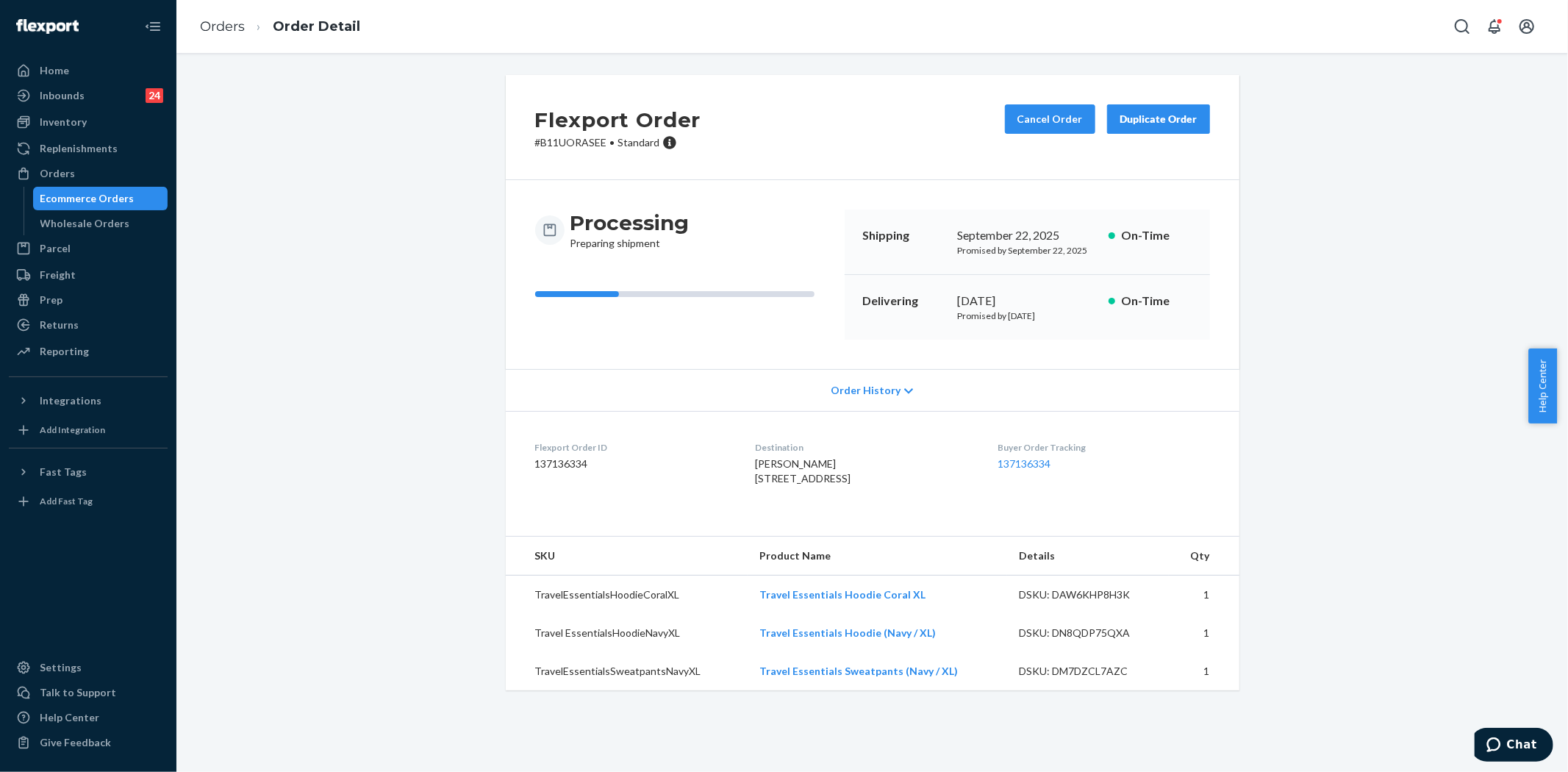
click at [943, 521] on dl "Flexport Order ID 137136334 Destination [PERSON_NAME] [STREET_ADDRESS] US Buyer…" at bounding box center [873, 466] width 733 height 111
drag, startPoint x: 927, startPoint y: 661, endPoint x: 766, endPoint y: 655, distance: 161.1
click at [761, 652] on td "Travel Essentials Hoodie (Navy / XL)" at bounding box center [877, 633] width 260 height 39
drag, startPoint x: 749, startPoint y: 656, endPoint x: 943, endPoint y: 661, distance: 194.1
click at [936, 652] on td "Travel Essentials Hoodie (Navy / XL)" at bounding box center [877, 633] width 260 height 39
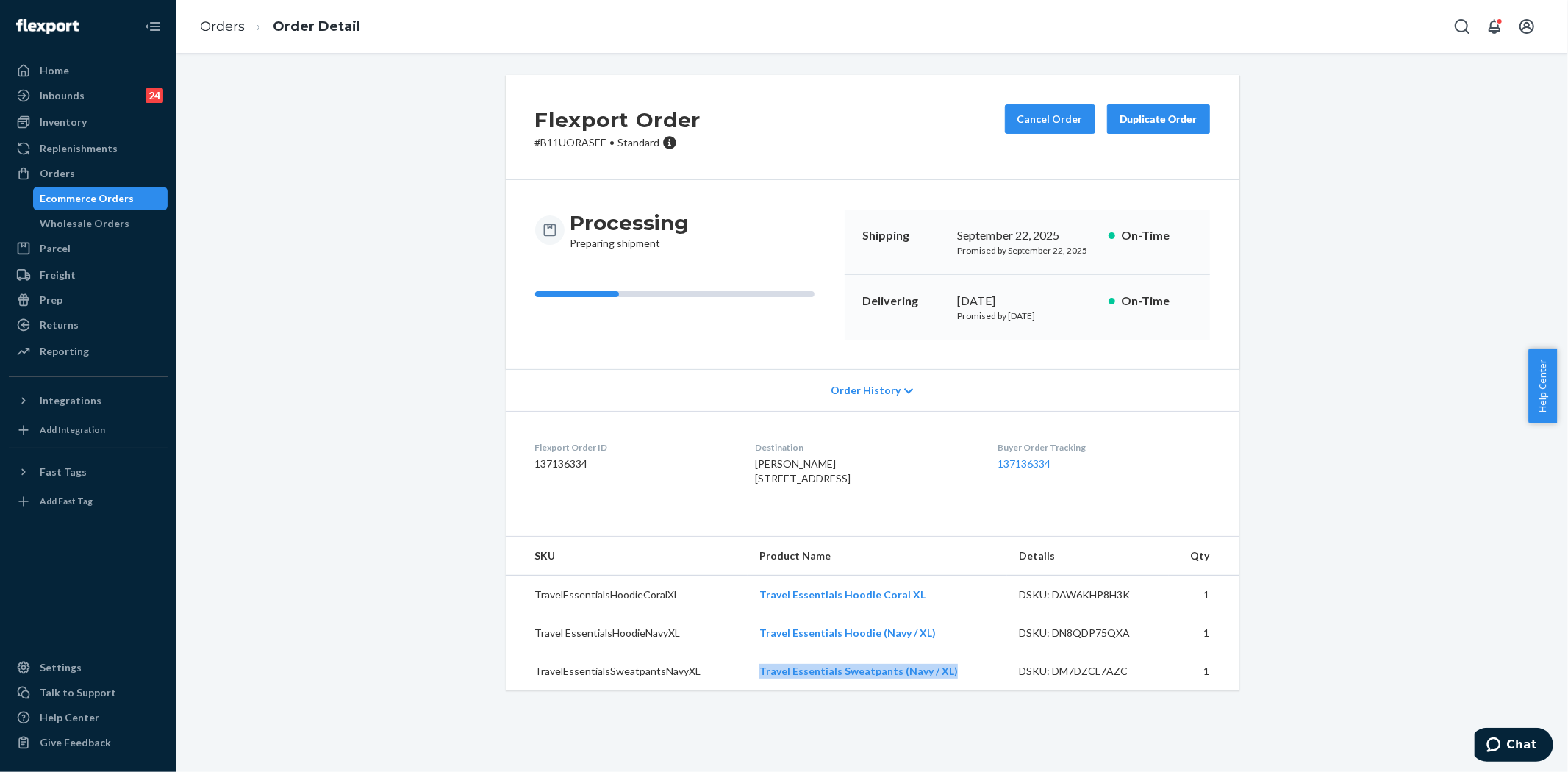
drag, startPoint x: 754, startPoint y: 698, endPoint x: 943, endPoint y: 701, distance: 189.0
click at [942, 690] on td "Travel Essentials Sweatpants (Navy / XL)" at bounding box center [877, 671] width 260 height 39
click at [1254, 404] on div "Flexport Order # B11UORASEE • Standard Cancel Order Duplicate Order Processing …" at bounding box center [873, 391] width 1369 height 633
click at [1411, 25] on icon "Open Search Box" at bounding box center [1462, 27] width 18 height 18
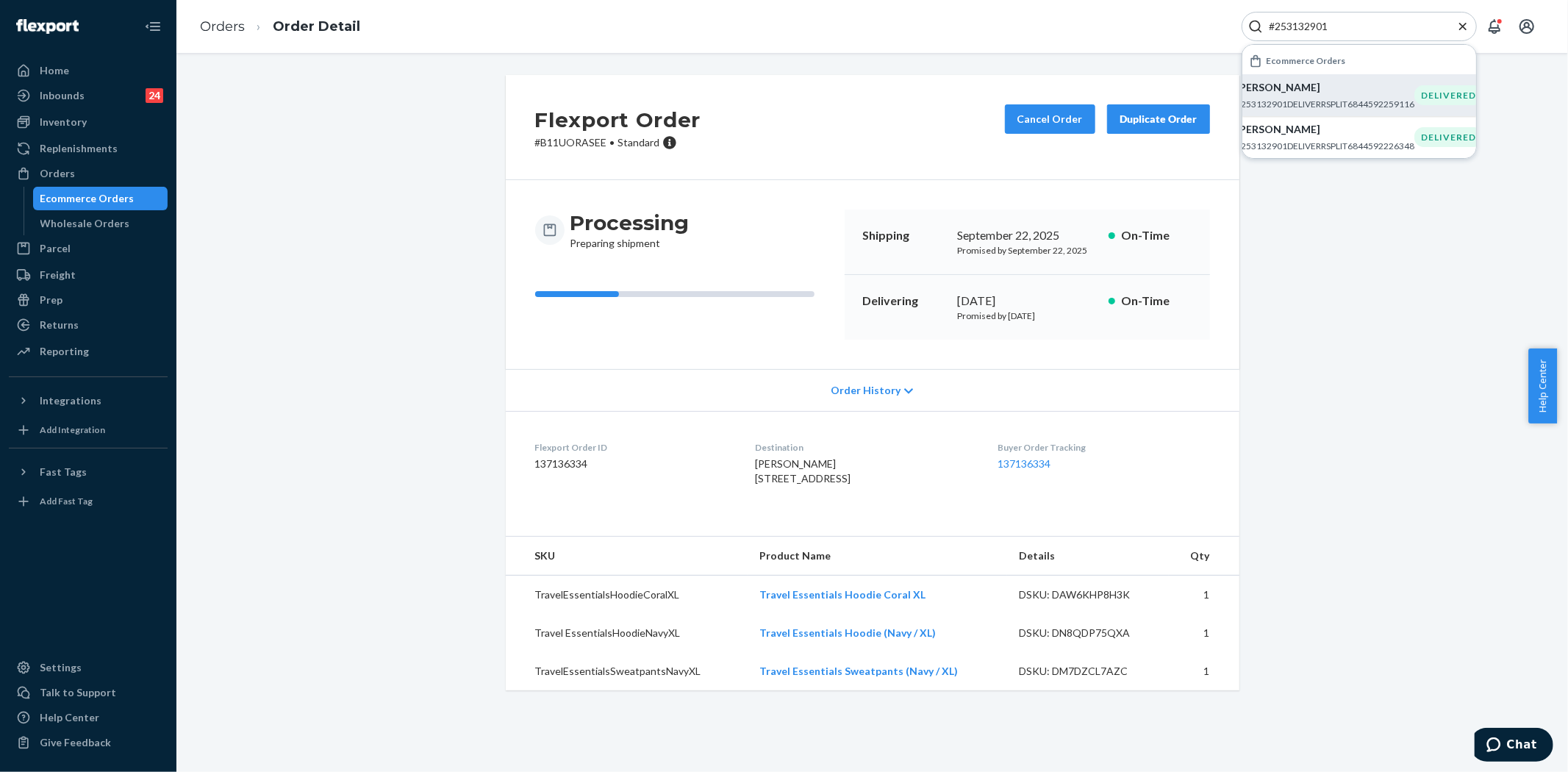
type input "#253132901"
click at [1321, 101] on p "#253132901DELIVERRSPLIT6844592259116" at bounding box center [1324, 104] width 179 height 13
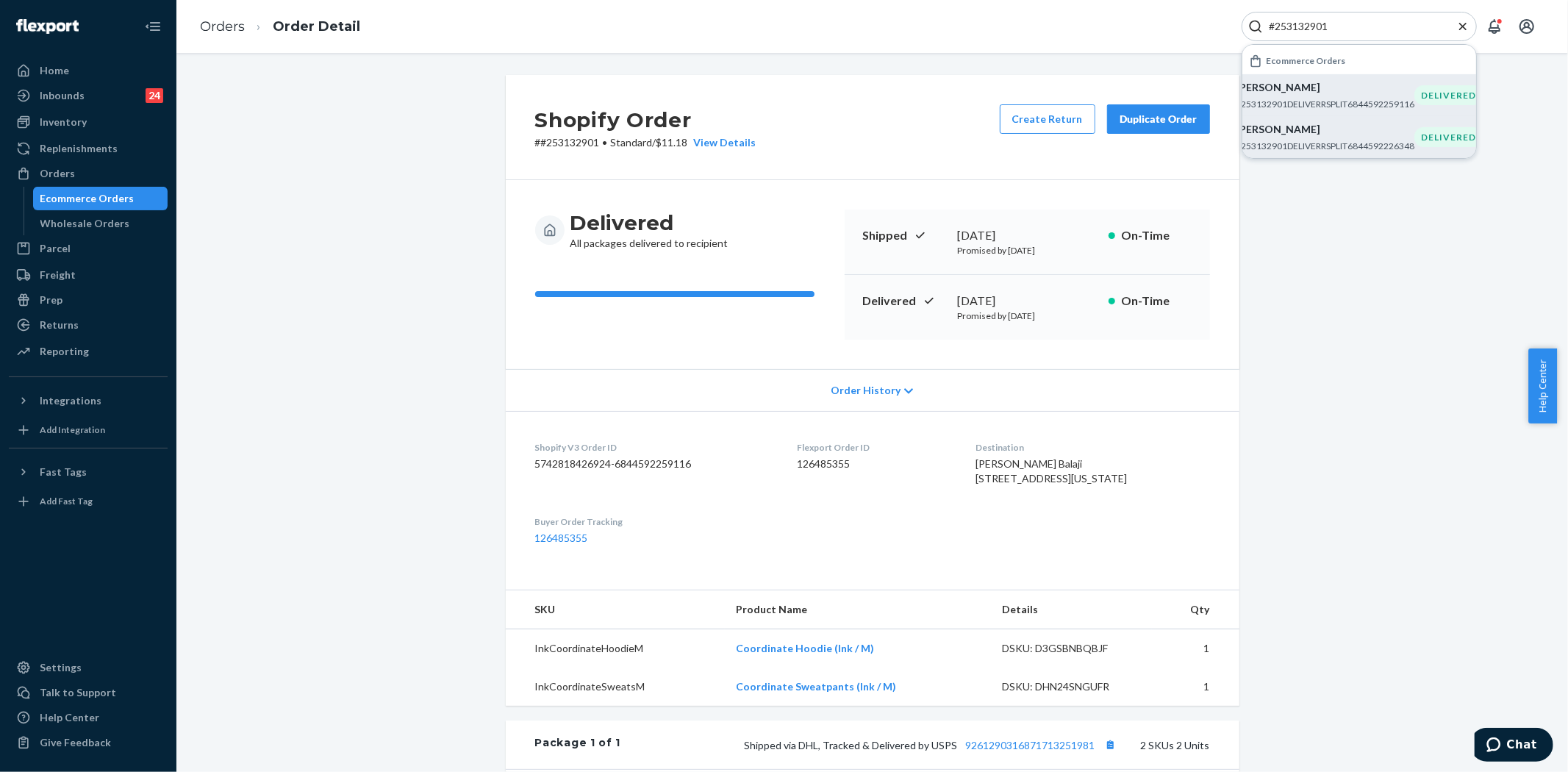
click at [1295, 151] on p "#253132901DELIVERRSPLIT6844592226348" at bounding box center [1324, 146] width 179 height 13
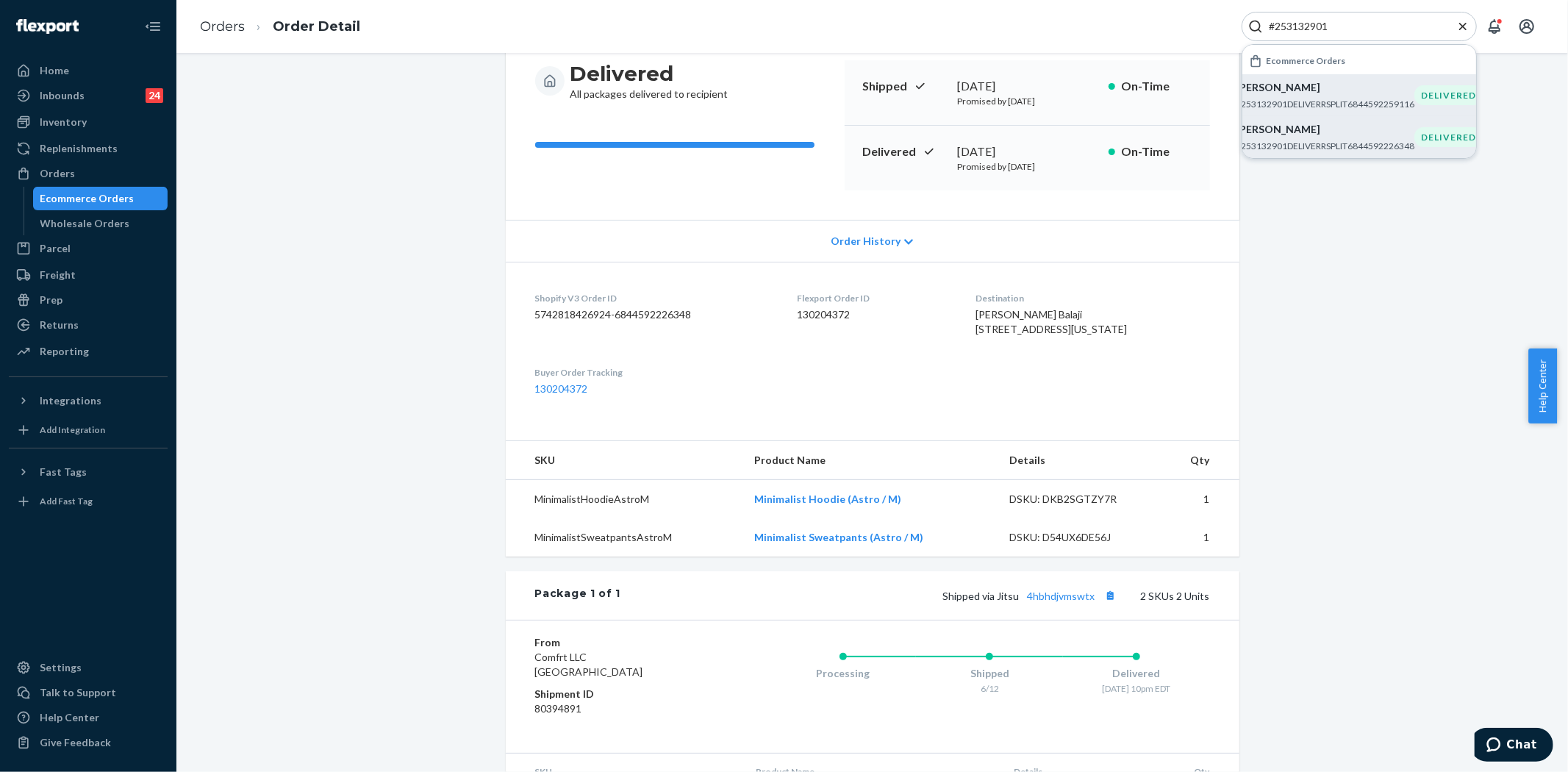
scroll to position [291, 0]
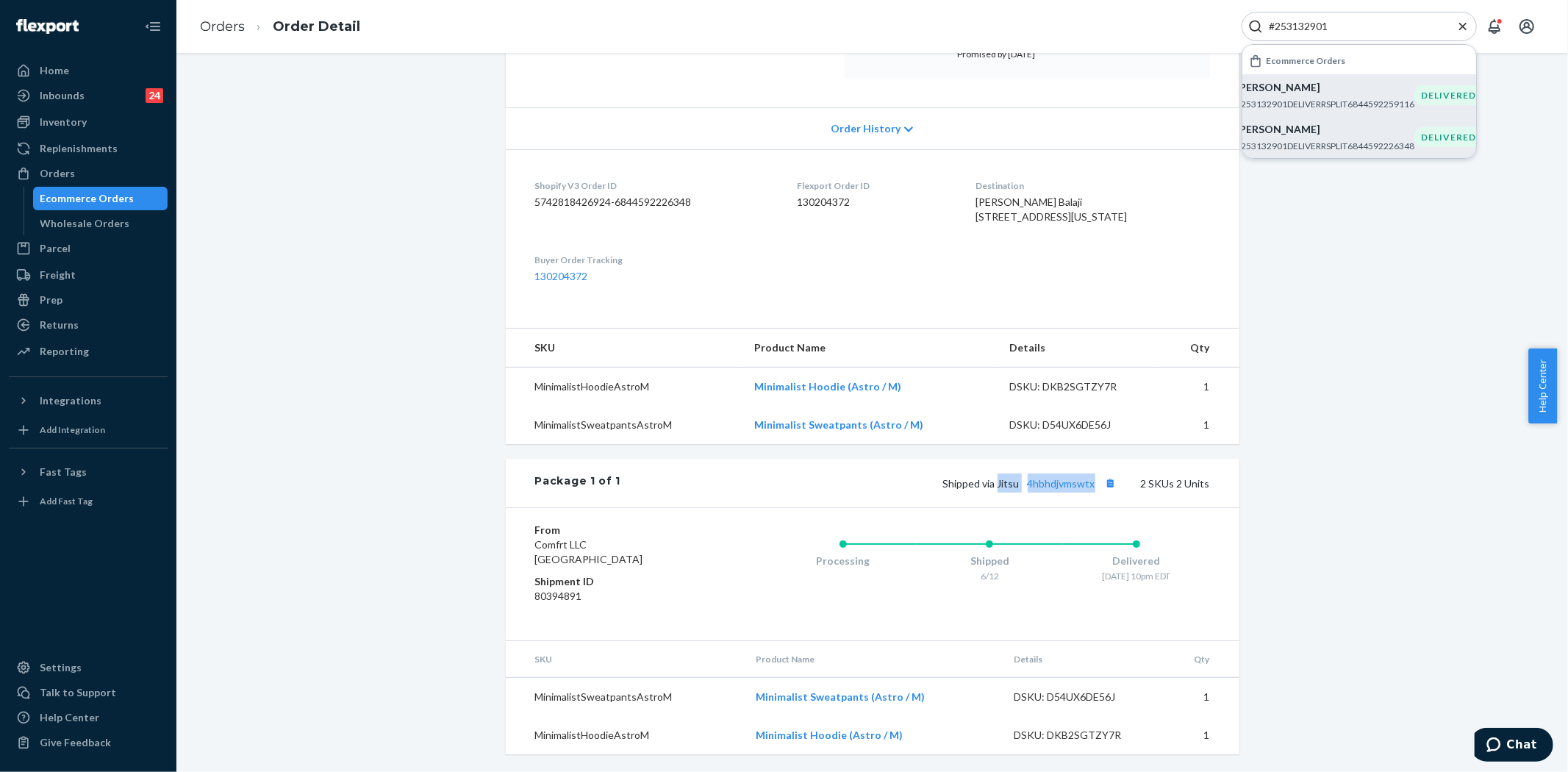
drag, startPoint x: 997, startPoint y: 487, endPoint x: 1098, endPoint y: 493, distance: 101.2
click at [1095, 489] on span "Shipped via Jitsu 4hbhdjvmswtx" at bounding box center [1032, 484] width 177 height 13
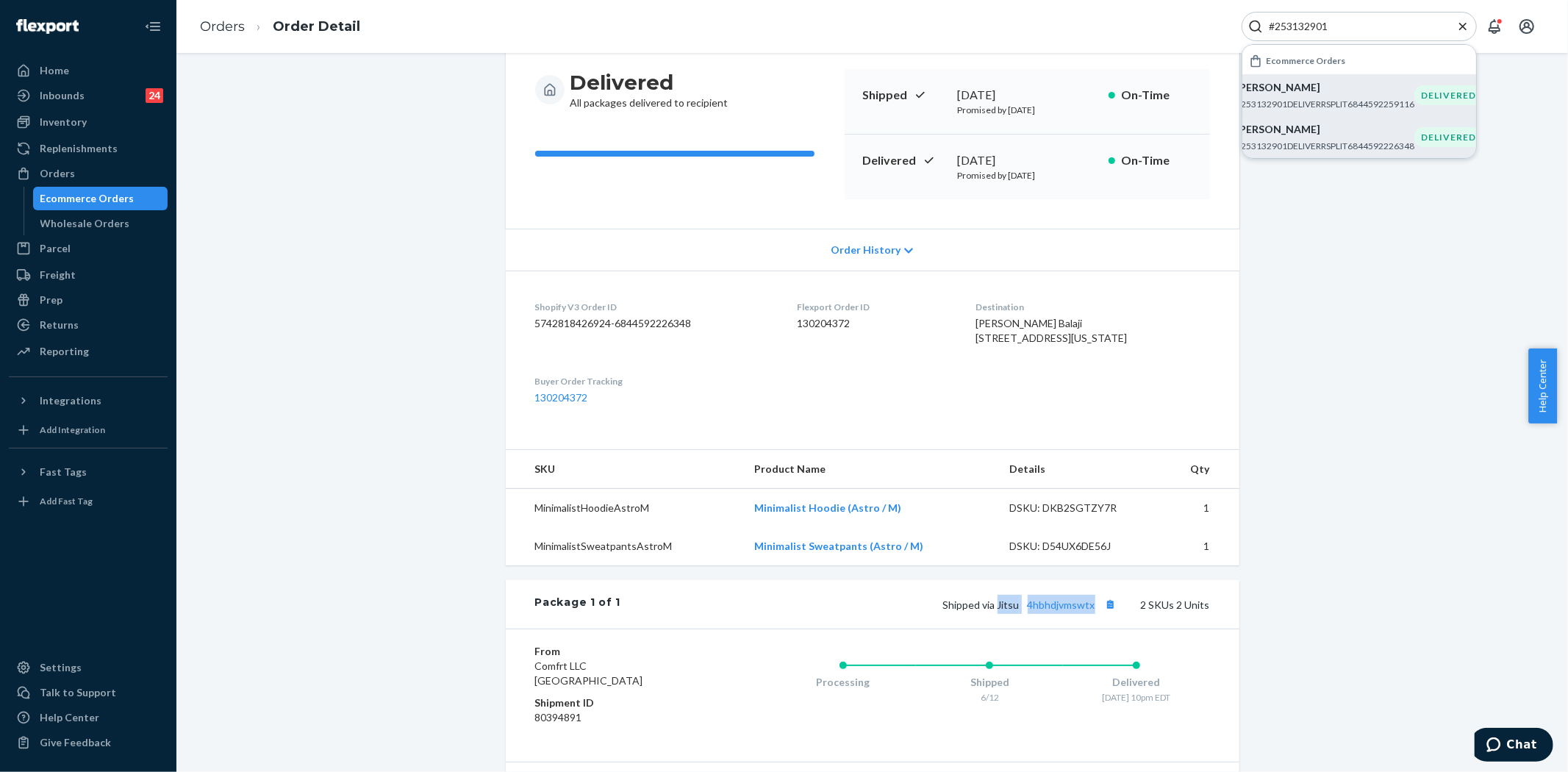
scroll to position [0, 0]
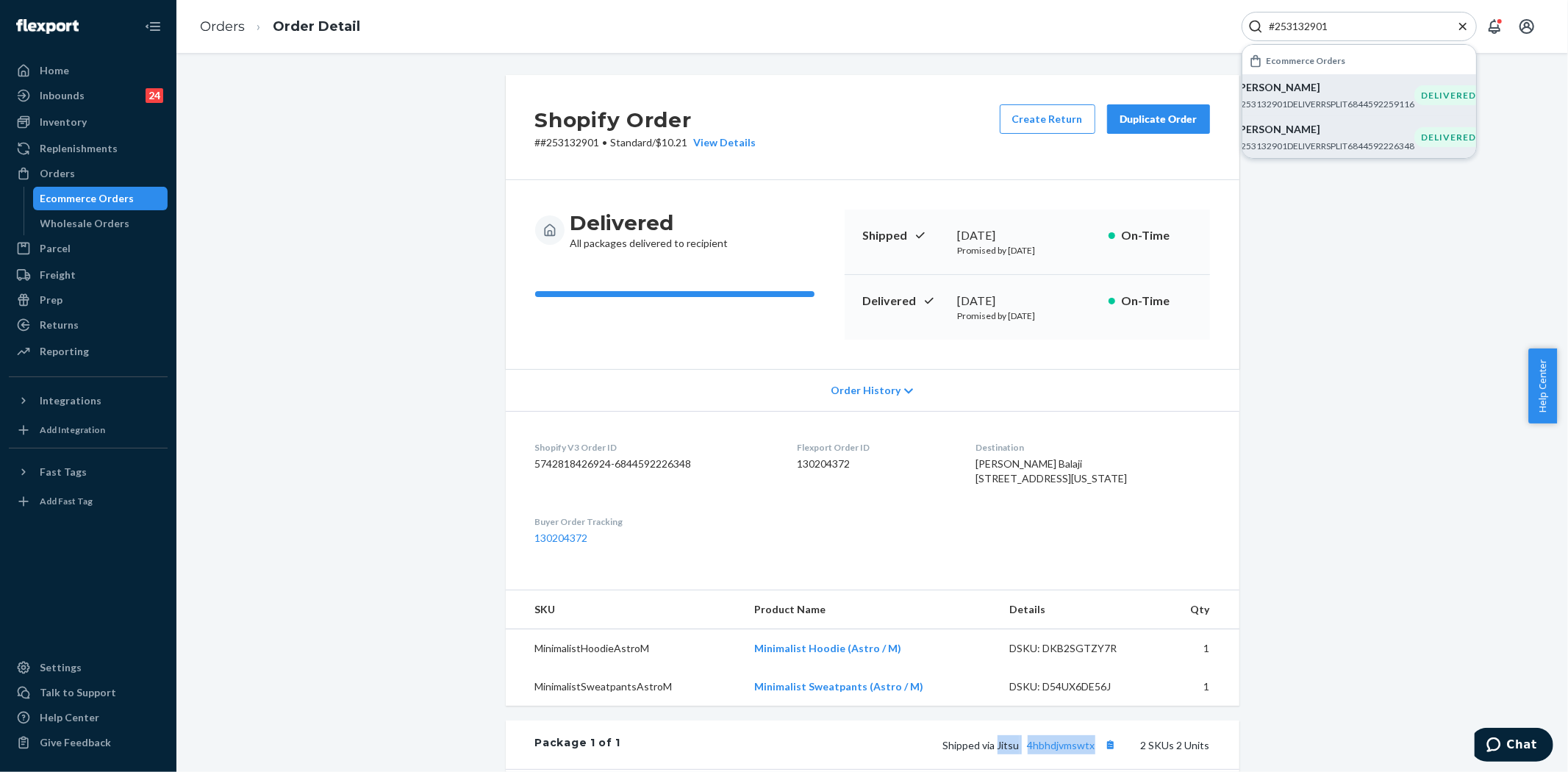
drag, startPoint x: 952, startPoint y: 297, endPoint x: 1079, endPoint y: 297, distance: 127.0
click at [1079, 297] on div "[DATE]" at bounding box center [1027, 301] width 139 height 17
